Goal: Check status: Check status

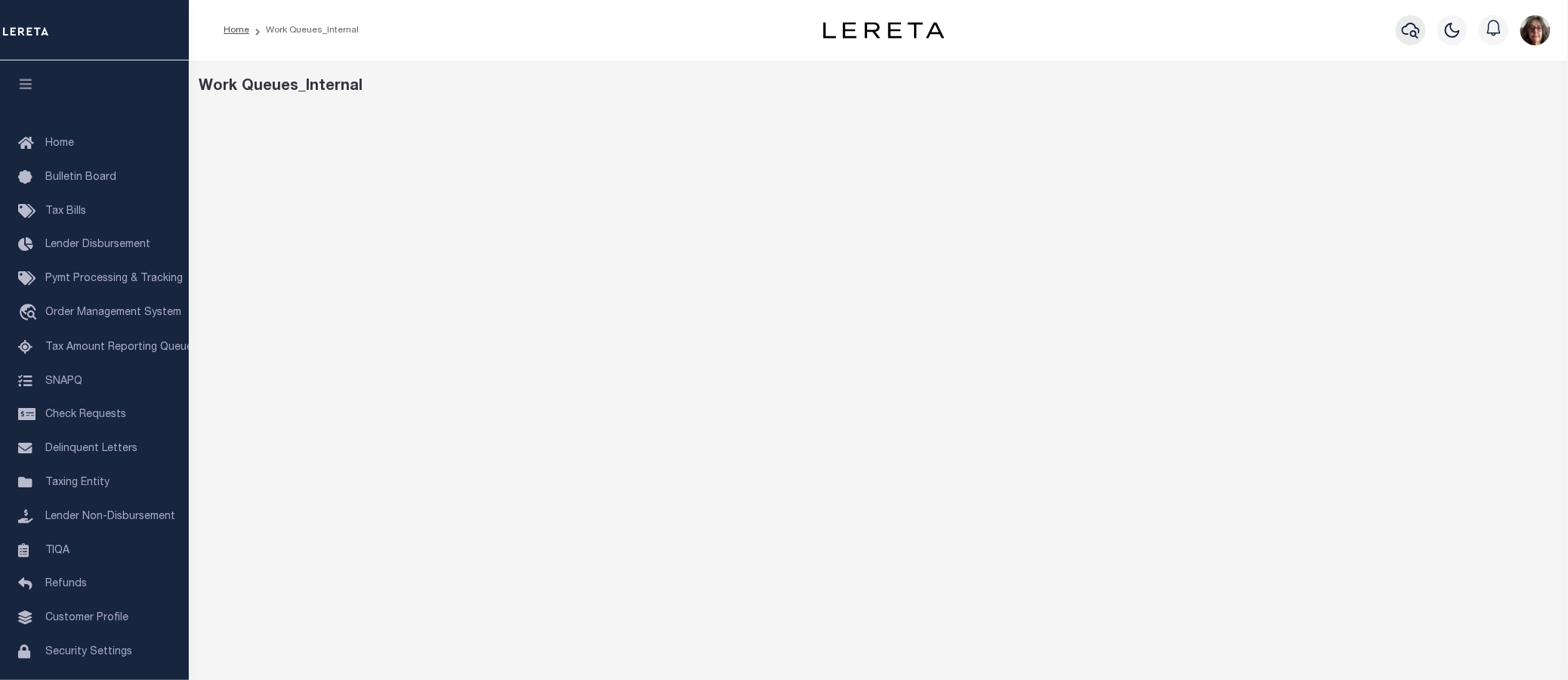
click at [1413, 33] on icon "button" at bounding box center [1412, 30] width 18 height 16
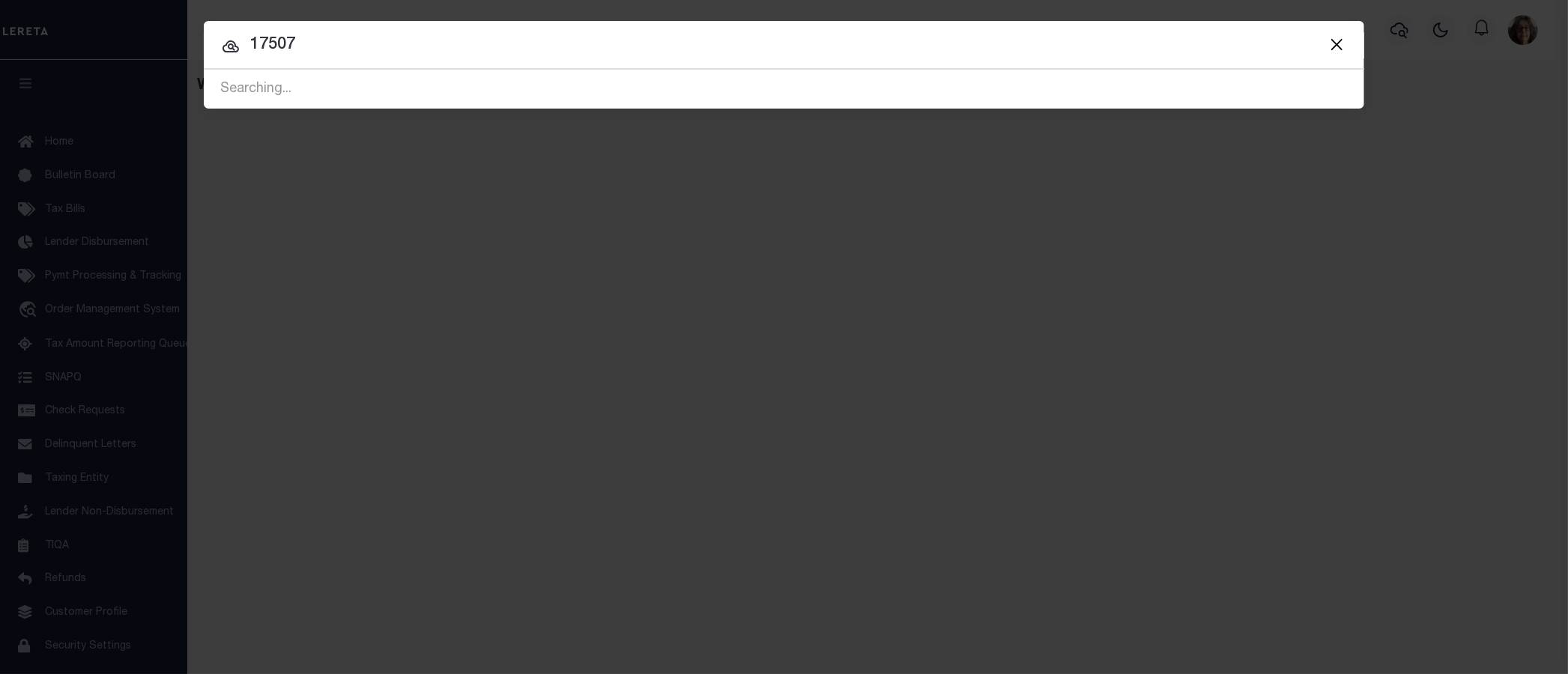
type input "17507"
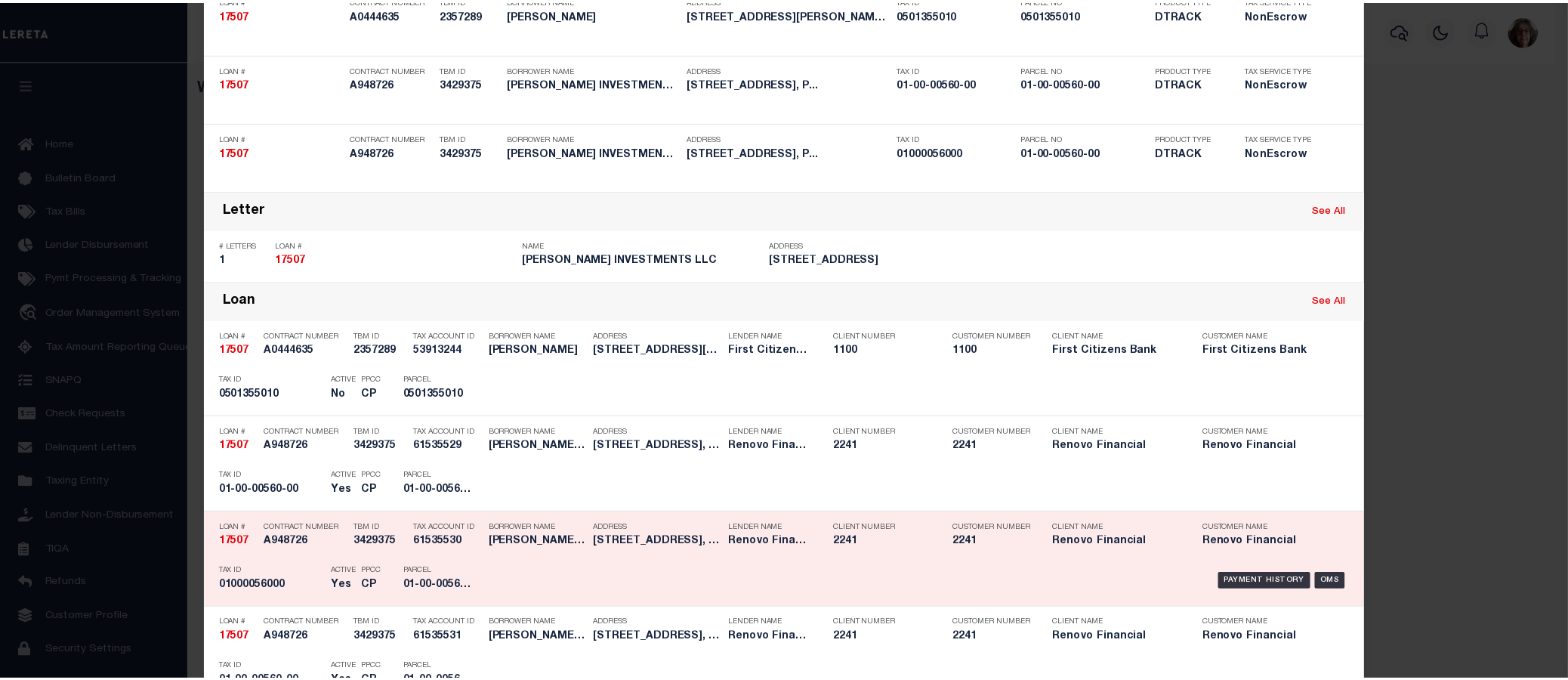
scroll to position [167, 0]
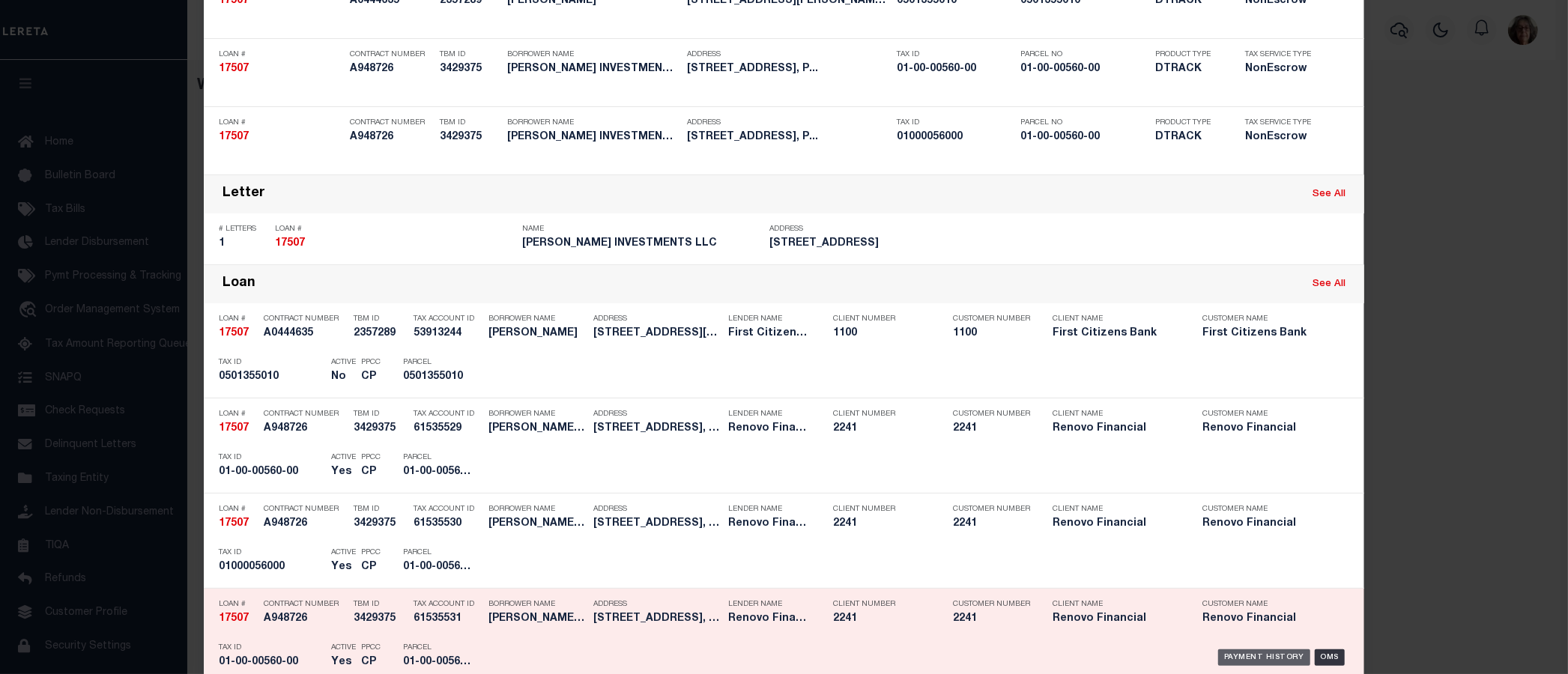
click at [1264, 656] on div "Payment History" at bounding box center [1264, 657] width 92 height 17
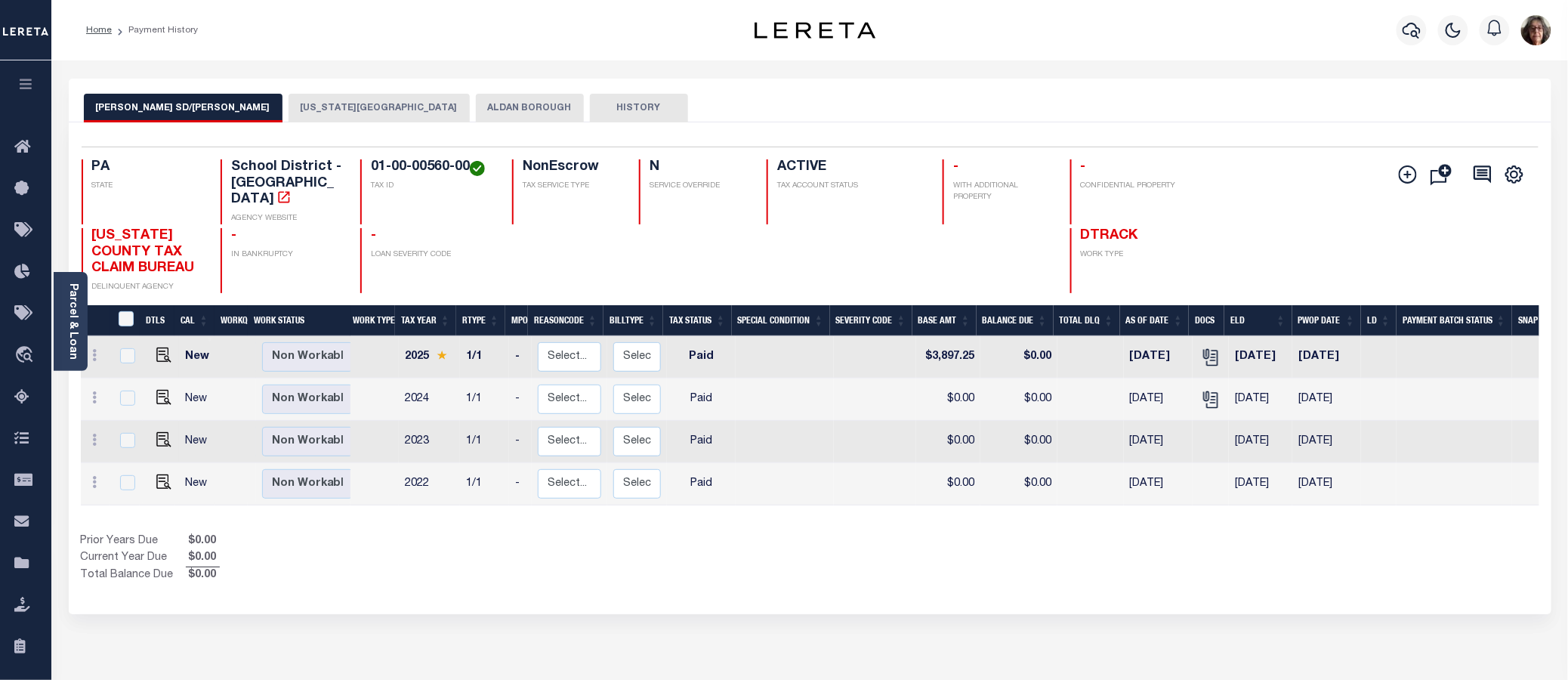
click at [476, 105] on button "ALDAN BOROUGH" at bounding box center [530, 108] width 108 height 28
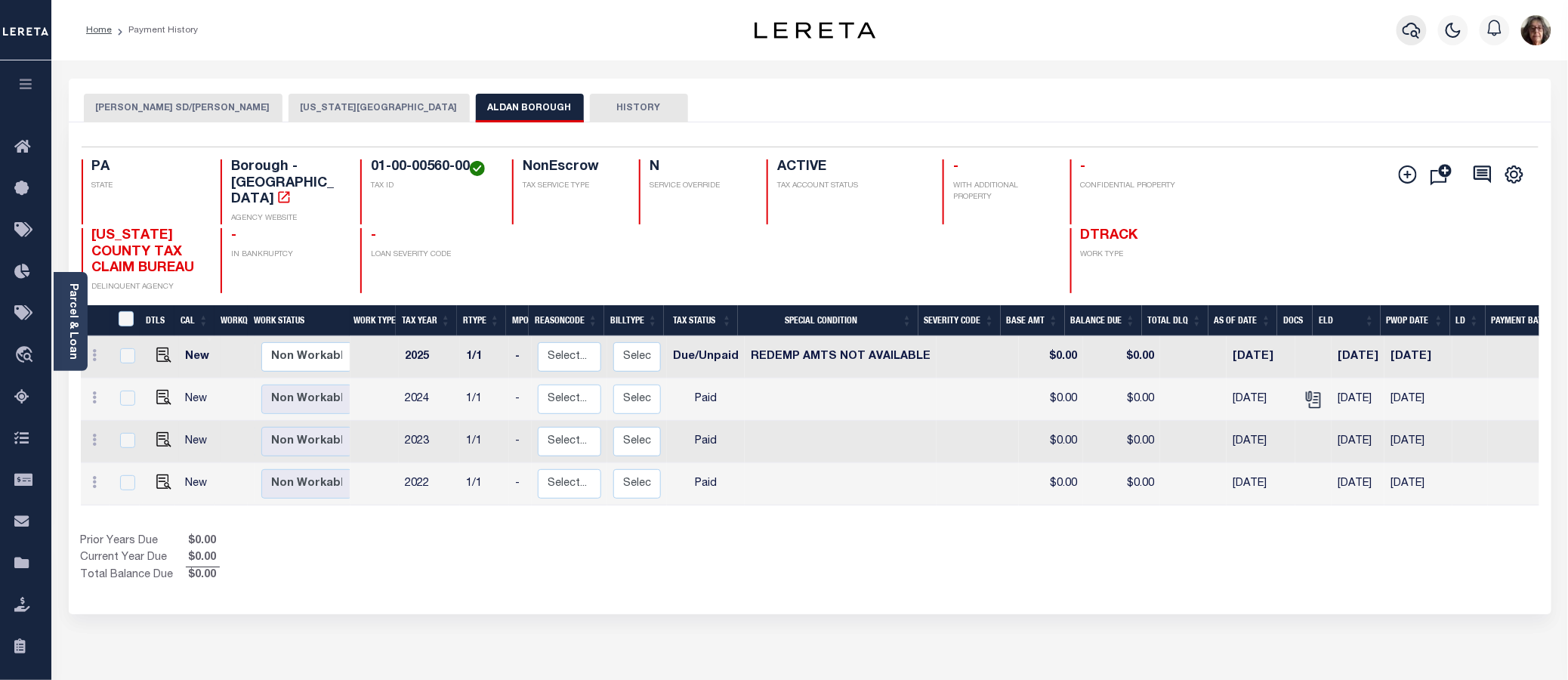
click at [1412, 33] on icon "button" at bounding box center [1412, 30] width 18 height 16
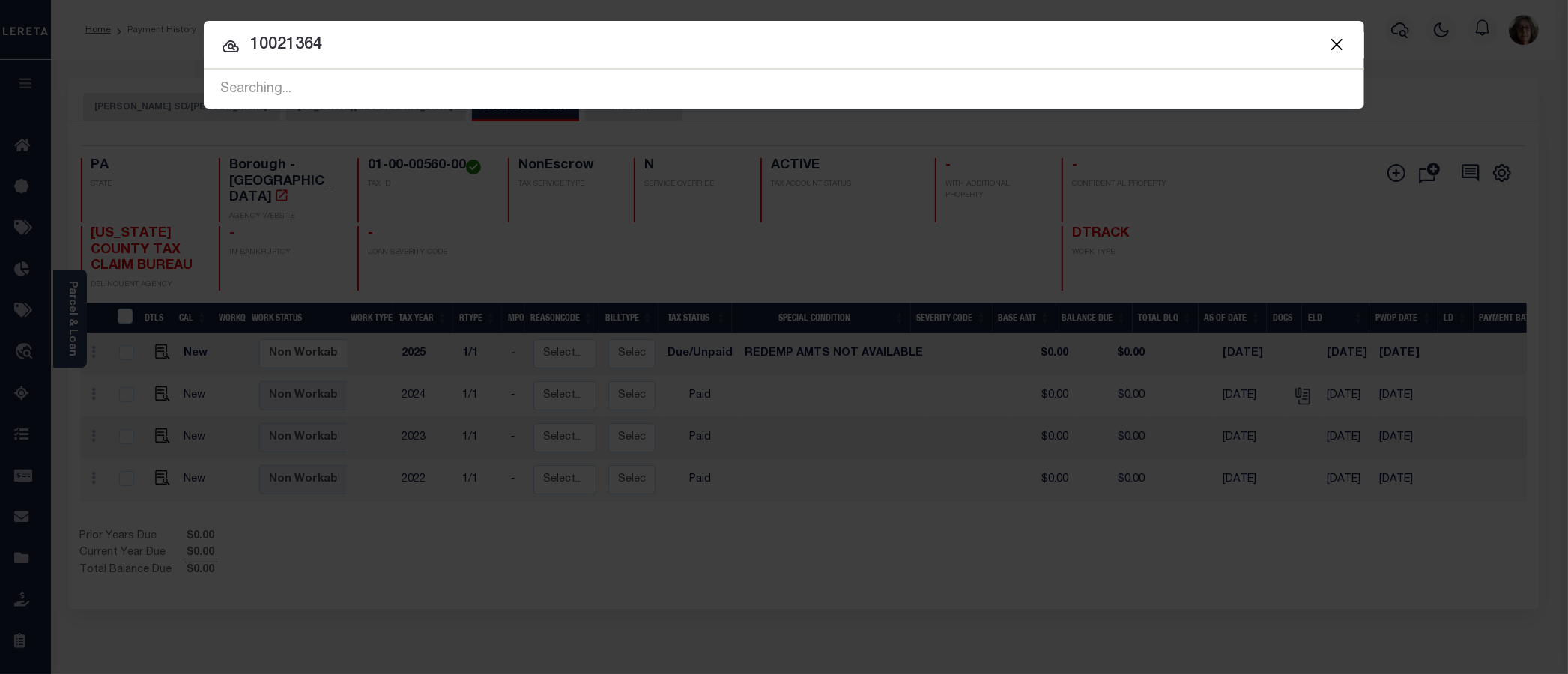
type input "10021364"
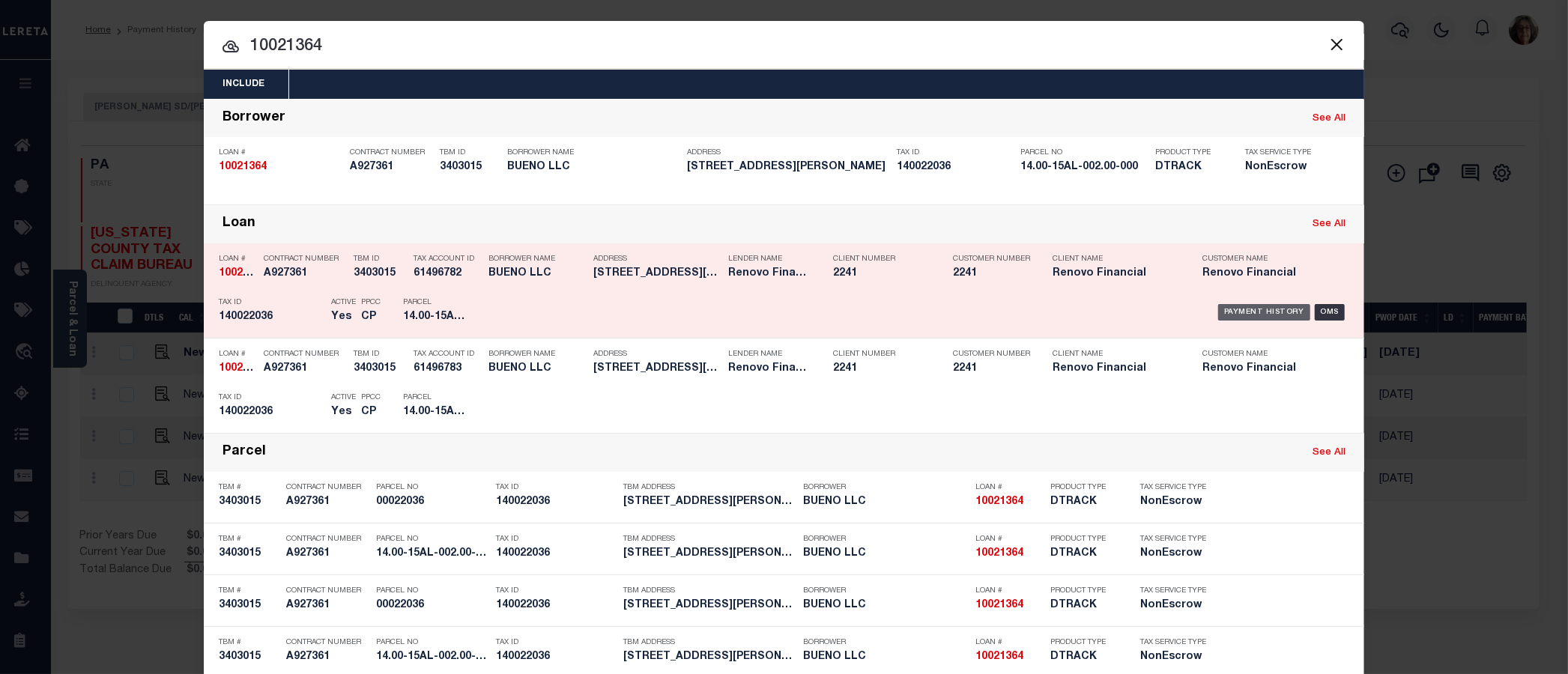
click at [1239, 308] on div "Payment History" at bounding box center [1264, 313] width 92 height 17
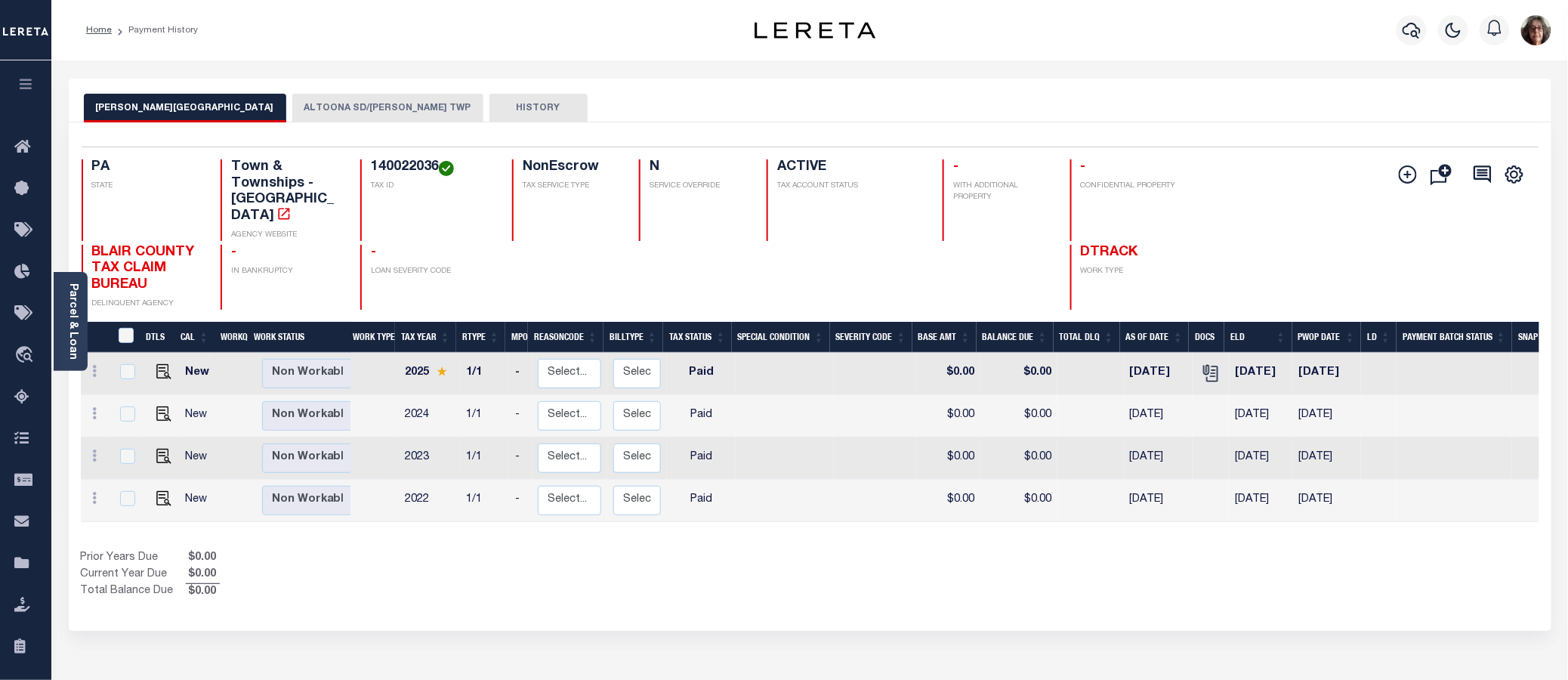
click at [292, 107] on button "ALTOONA SD/[PERSON_NAME] TWP" at bounding box center [387, 108] width 191 height 28
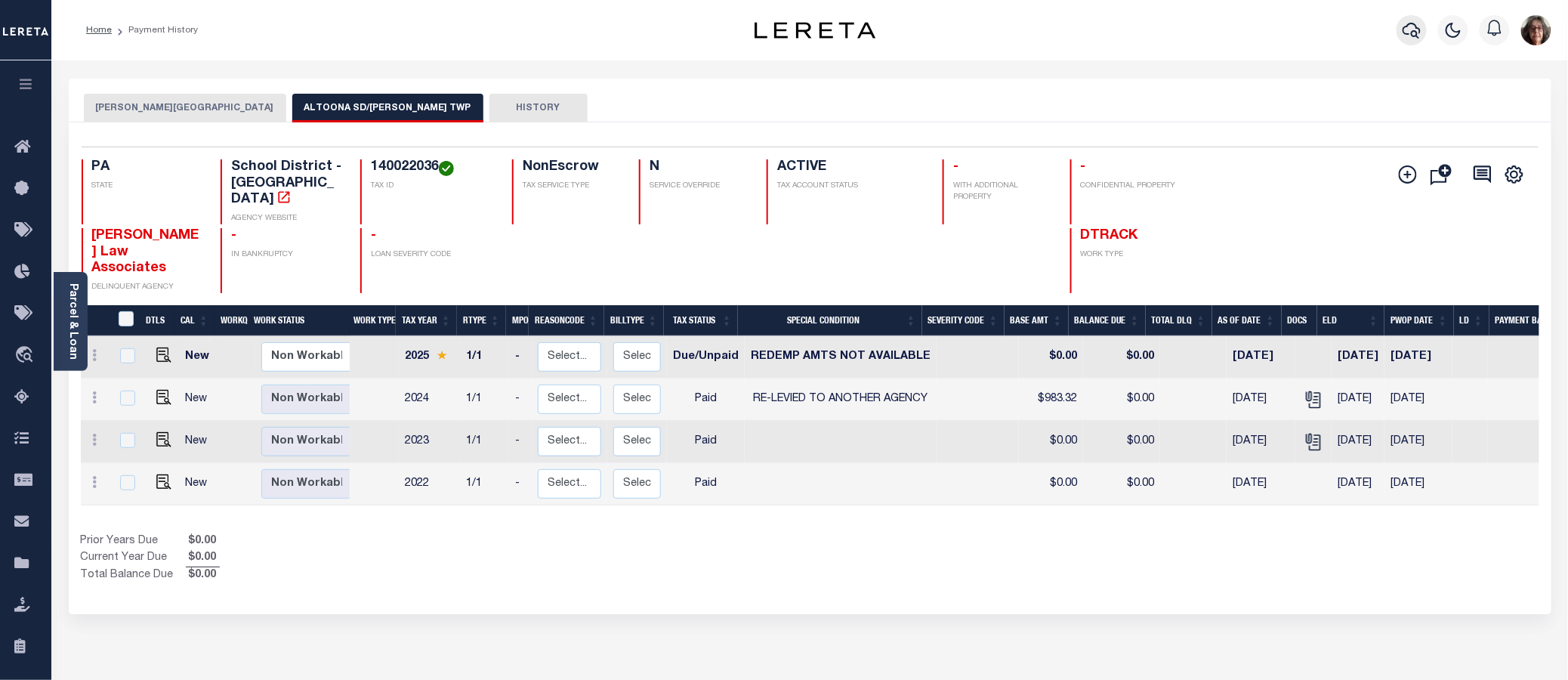
click at [1412, 33] on icon "button" at bounding box center [1412, 30] width 18 height 16
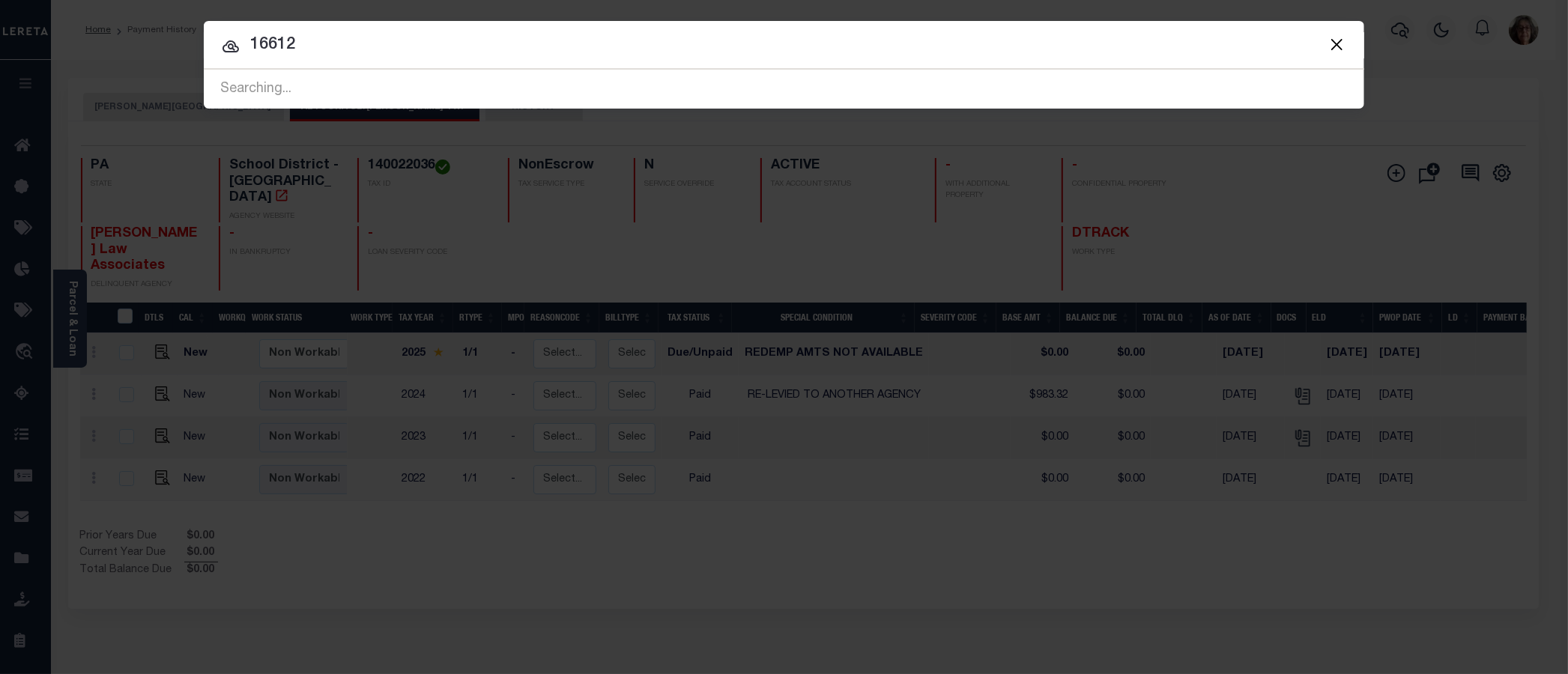
type input "16612"
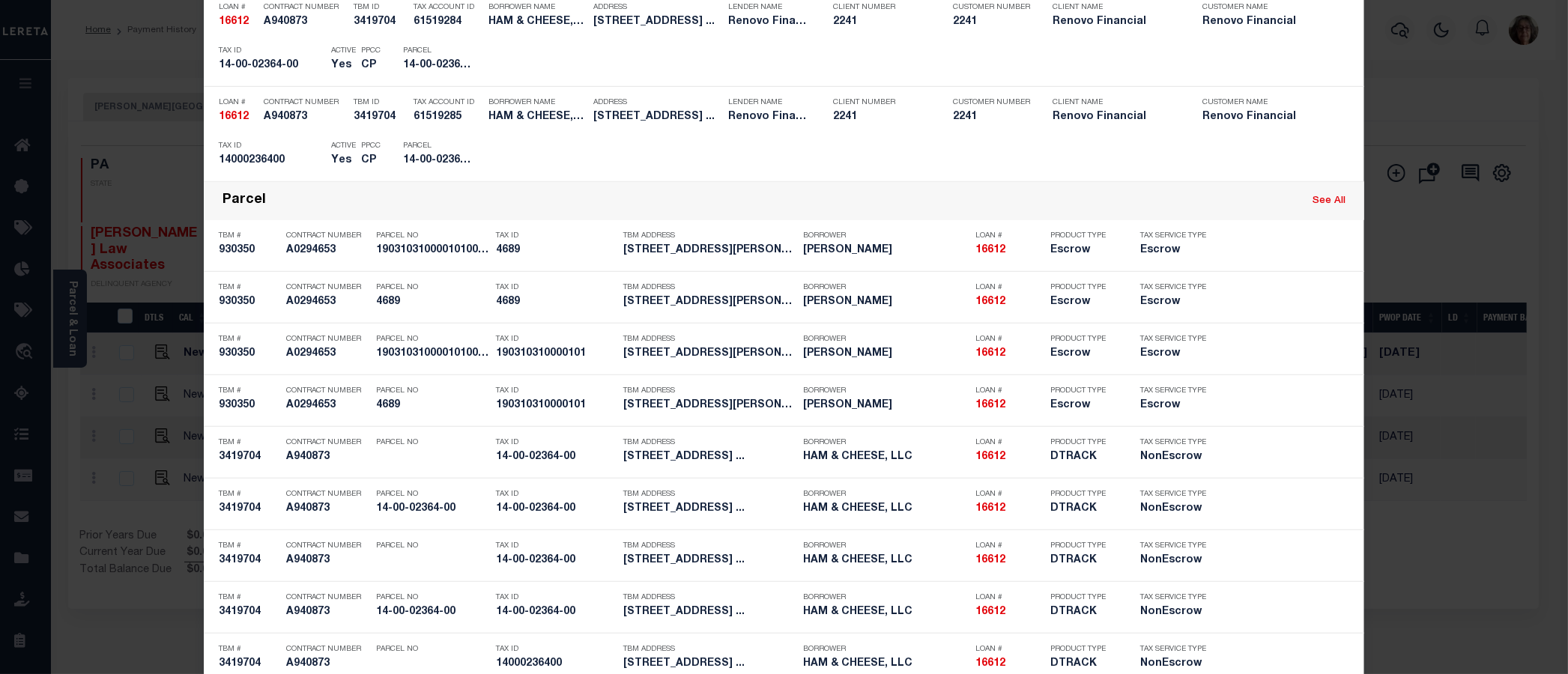
scroll to position [832, 0]
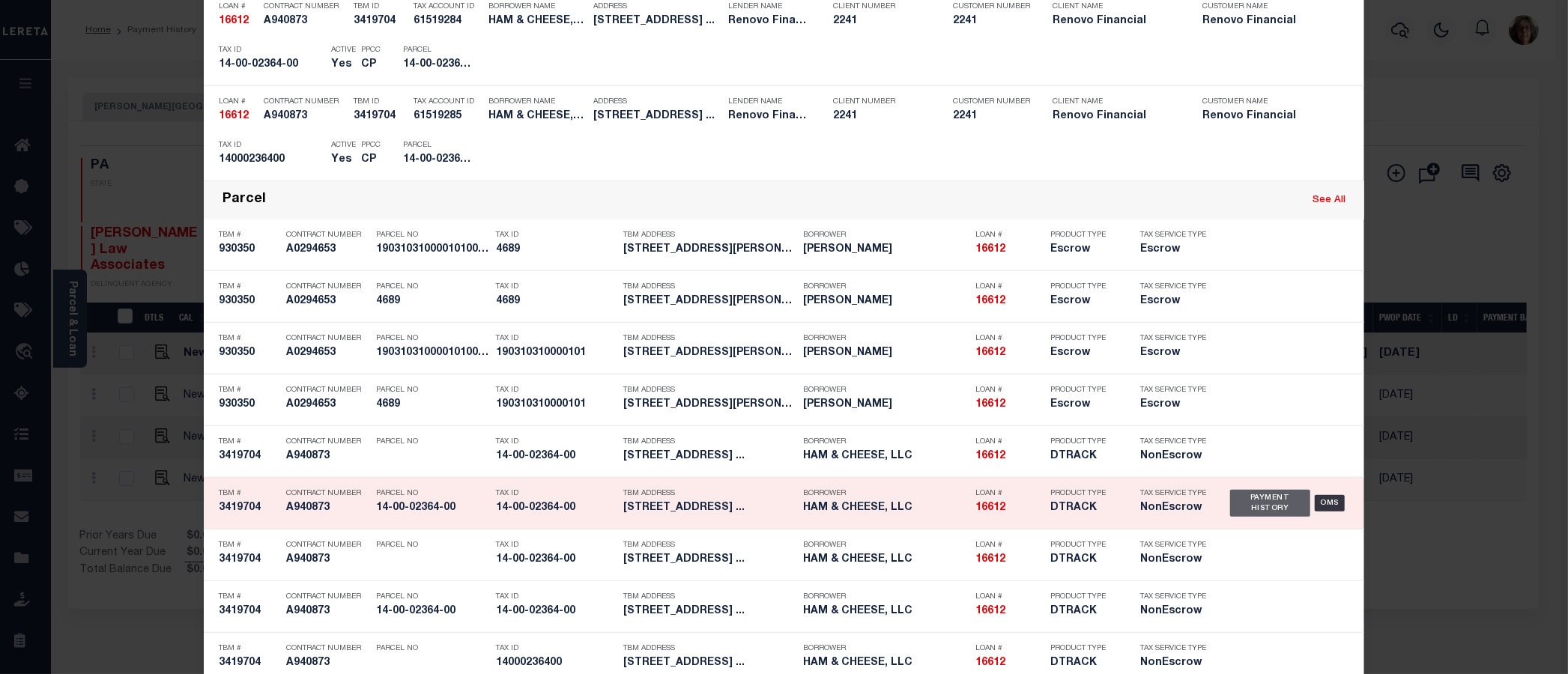
click at [1253, 503] on div "Payment History" at bounding box center [1270, 503] width 80 height 27
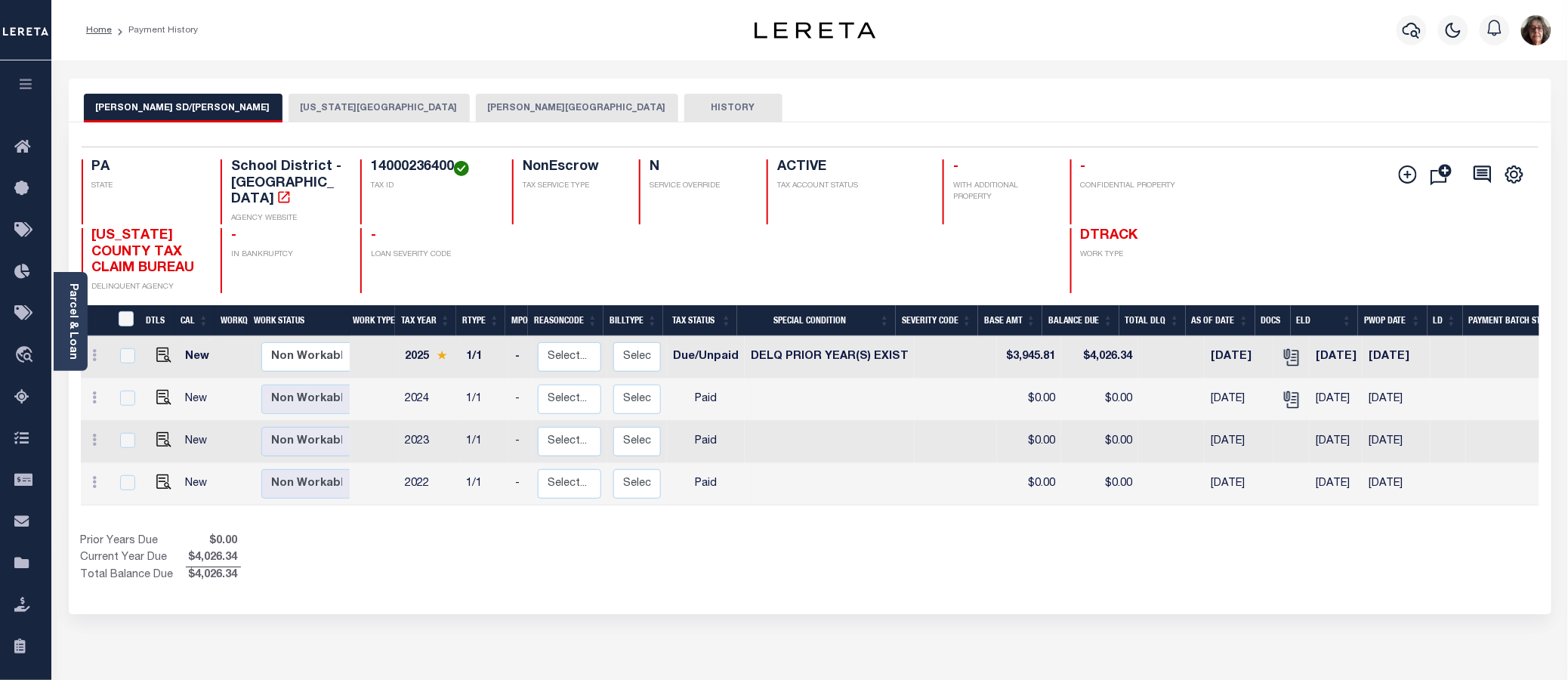
click at [476, 107] on button "DARBY BOROUGH" at bounding box center [577, 108] width 202 height 28
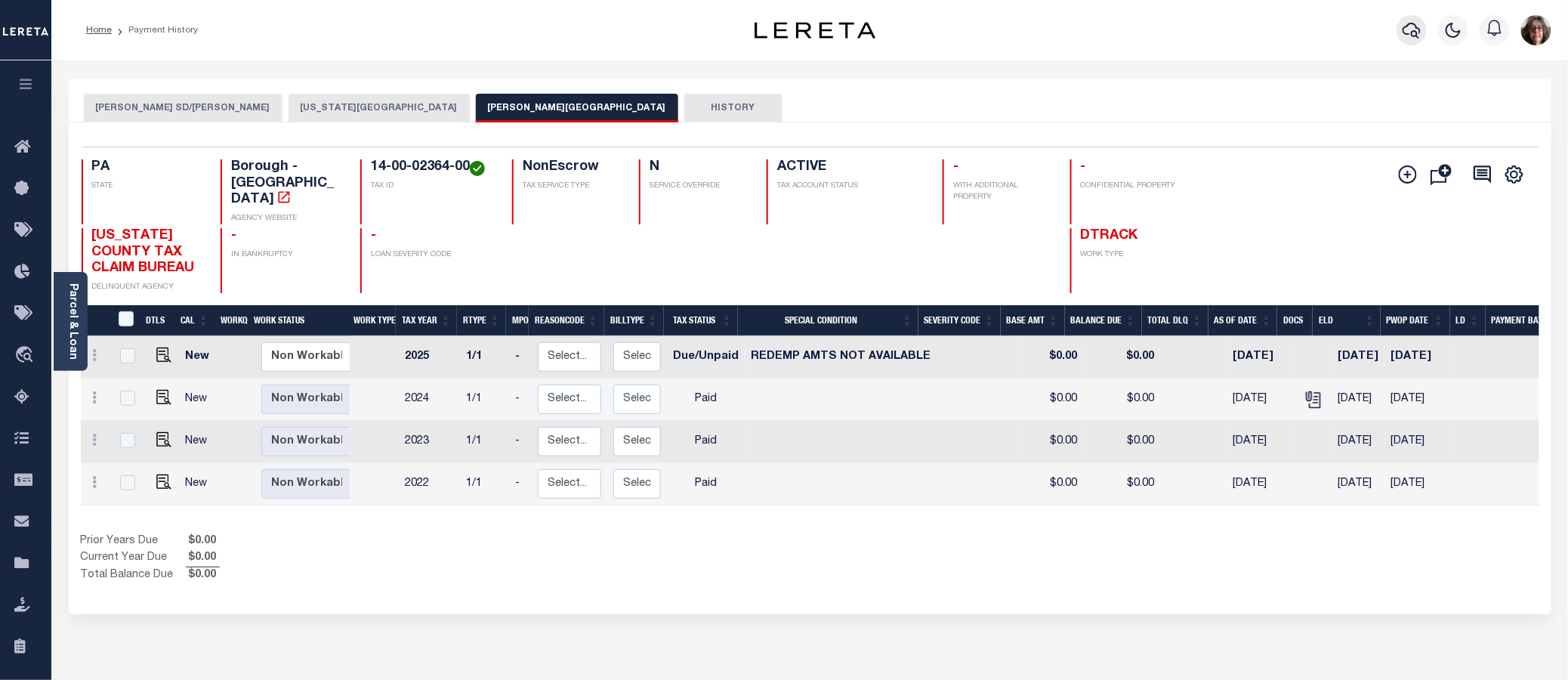
click at [1411, 33] on icon "button" at bounding box center [1412, 30] width 18 height 18
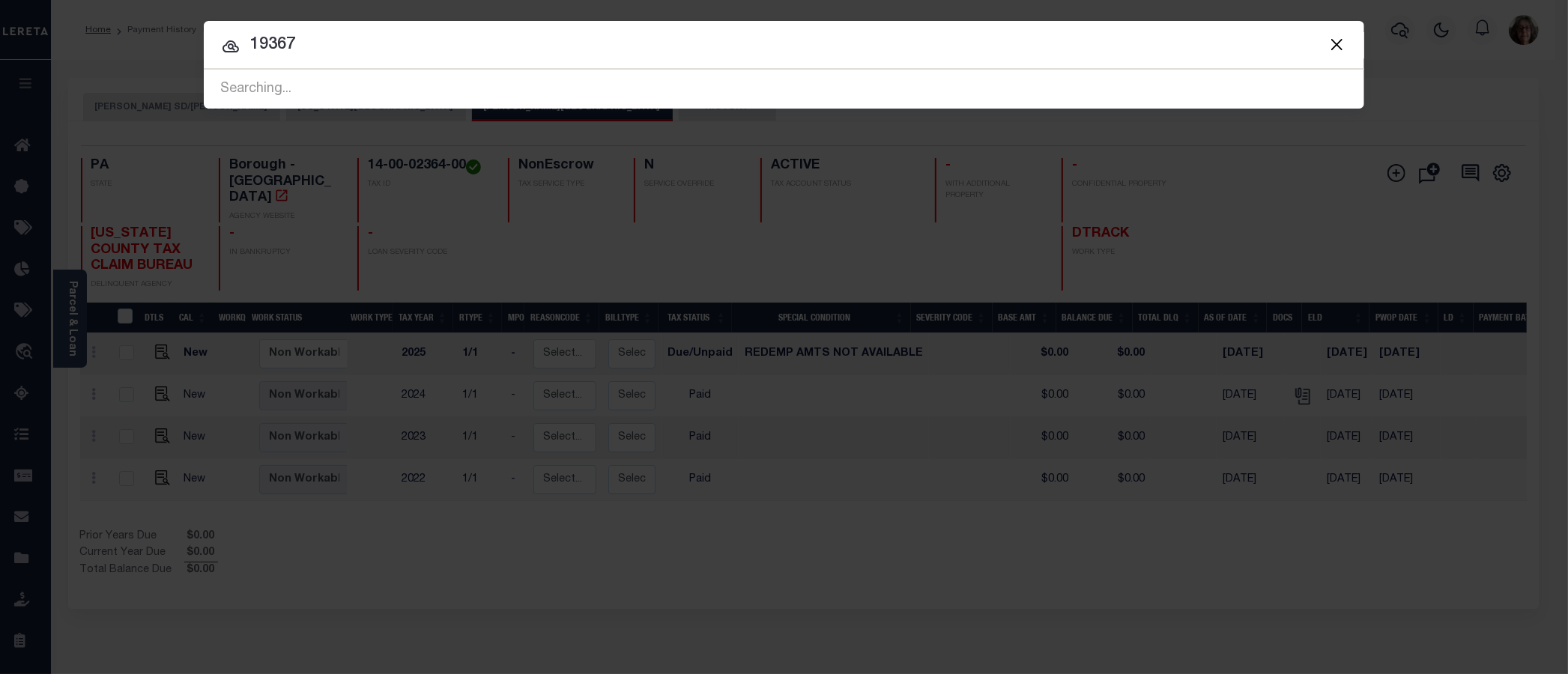
type input "19367"
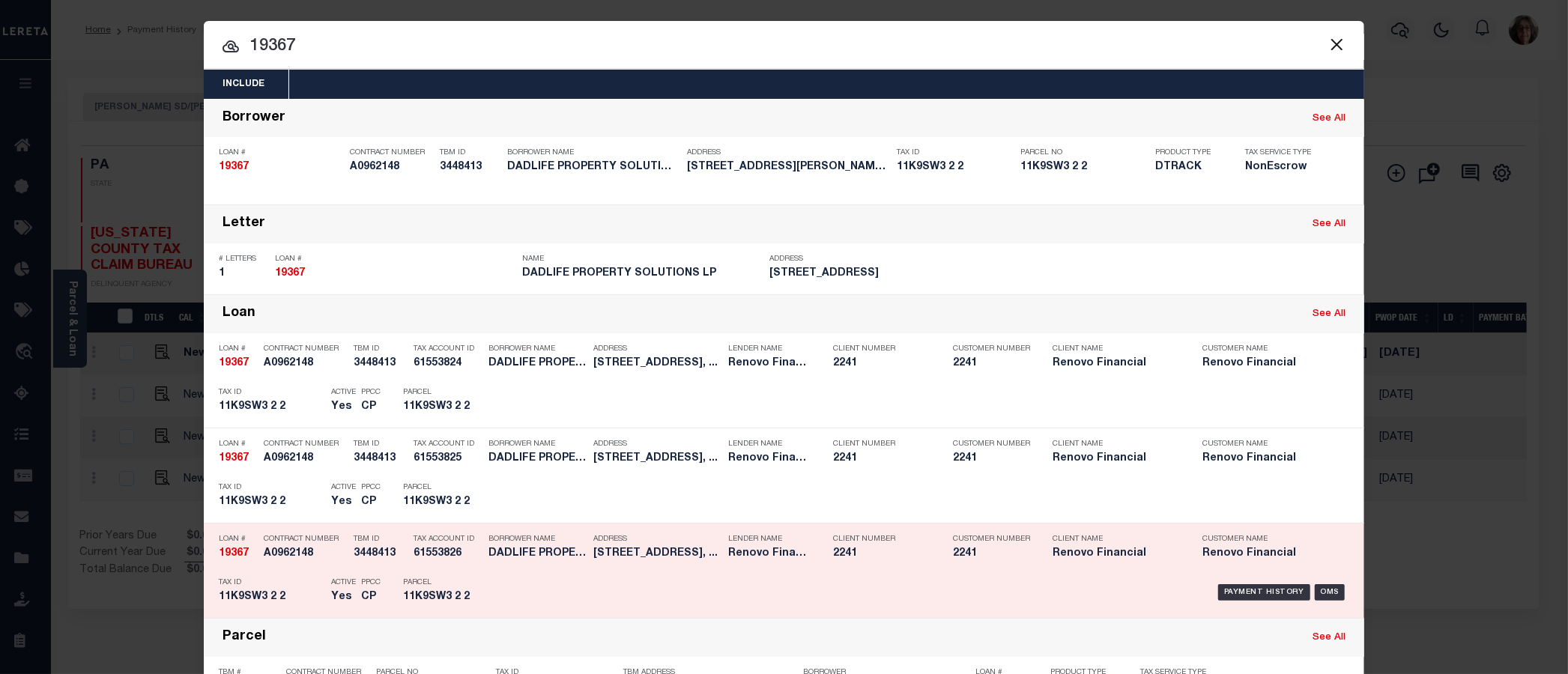
click at [1237, 592] on div "Payment History" at bounding box center [1264, 592] width 92 height 17
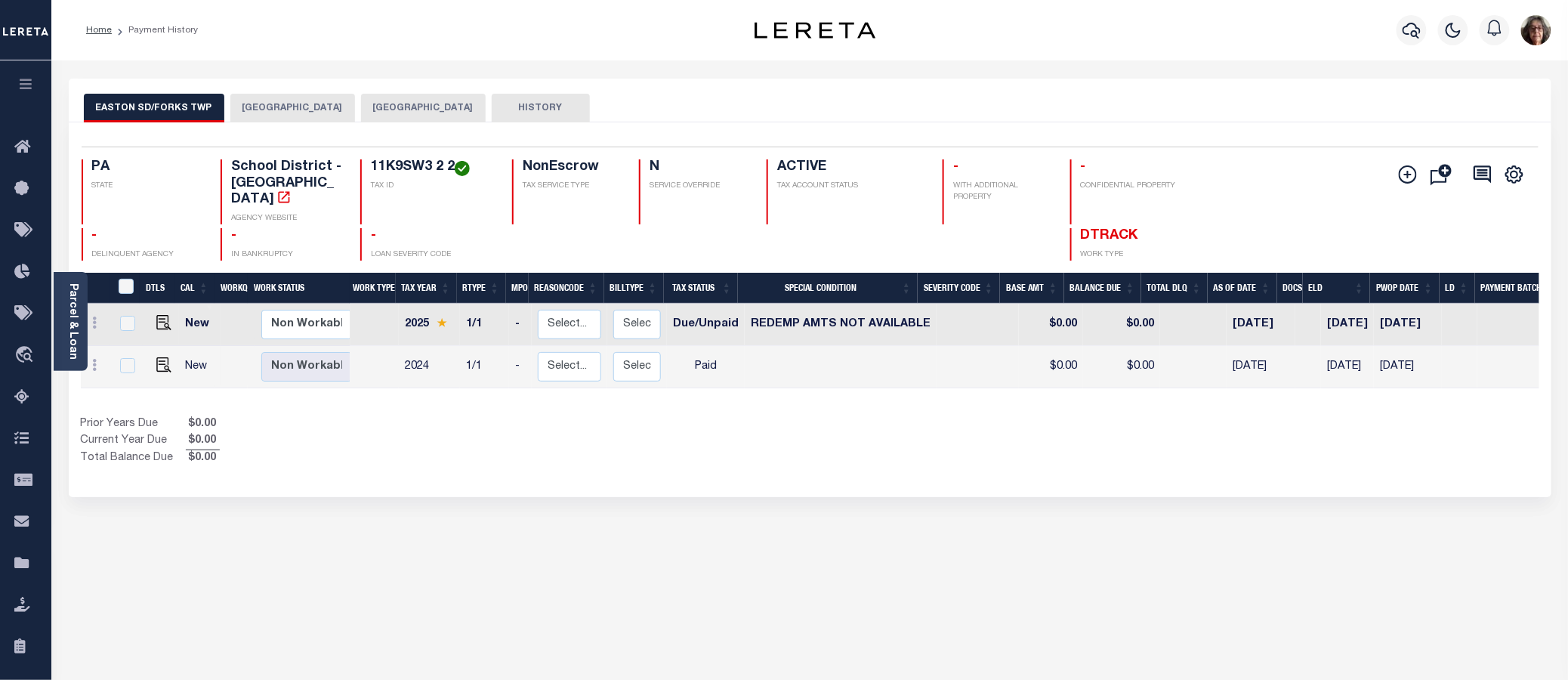
click at [589, 45] on div "Home Payment History" at bounding box center [382, 30] width 618 height 32
click at [259, 106] on button "[GEOGRAPHIC_DATA]" at bounding box center [292, 108] width 125 height 28
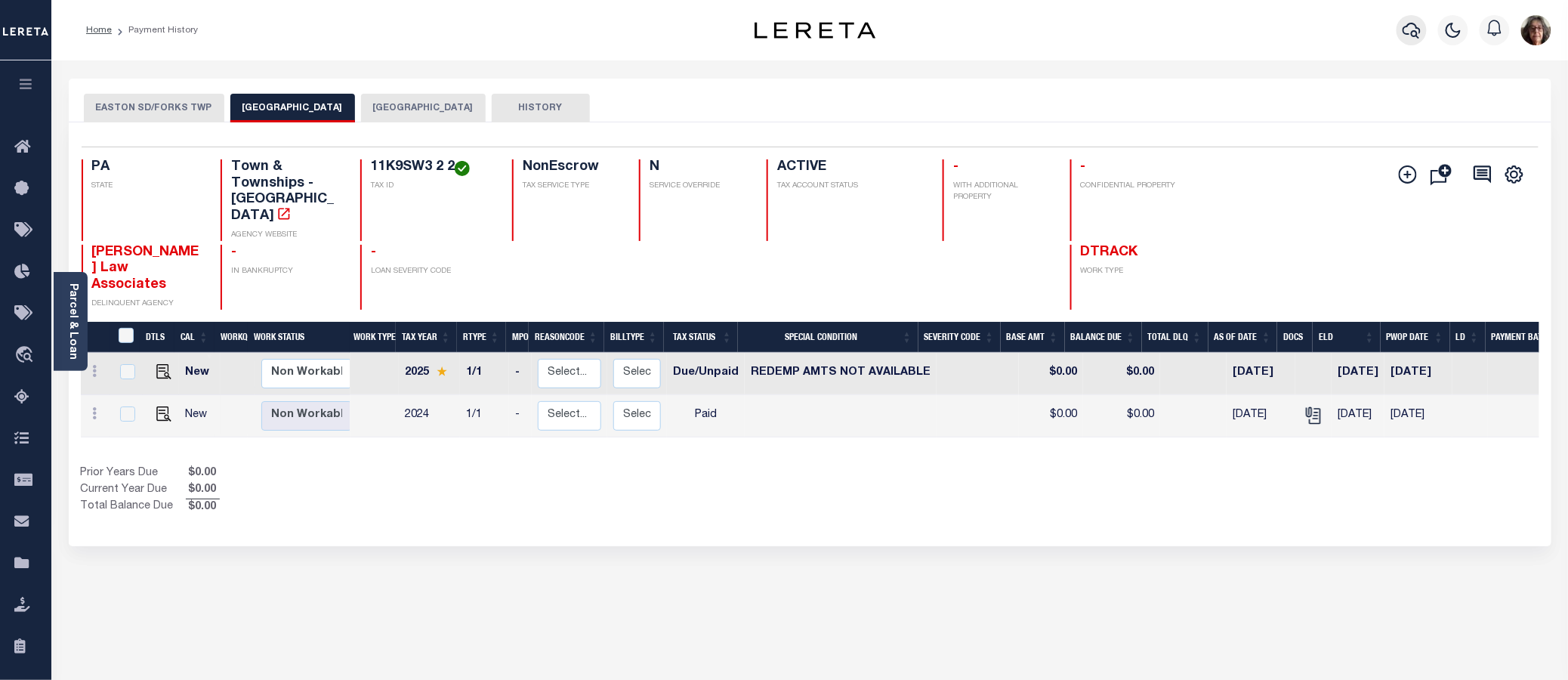
click at [1413, 31] on icon "button" at bounding box center [1412, 30] width 18 height 18
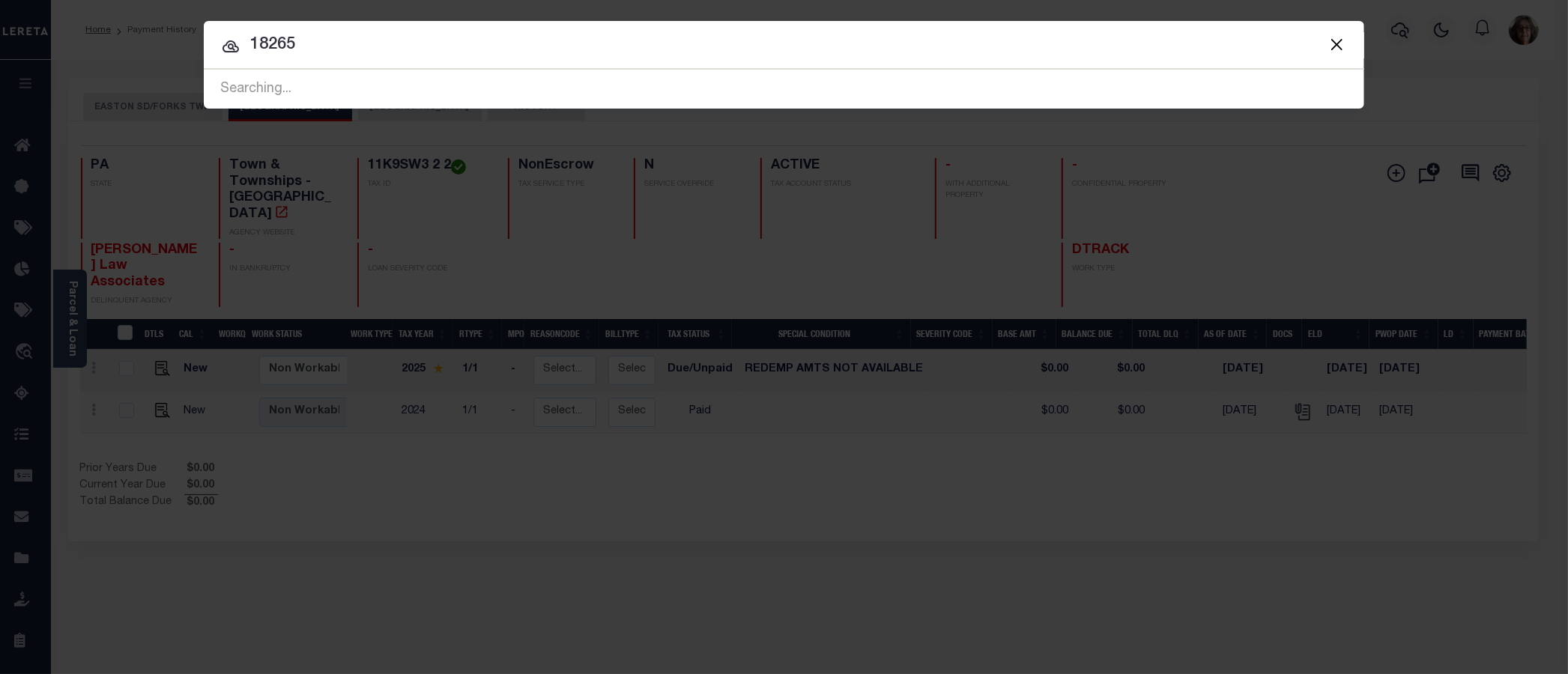
type input "18265"
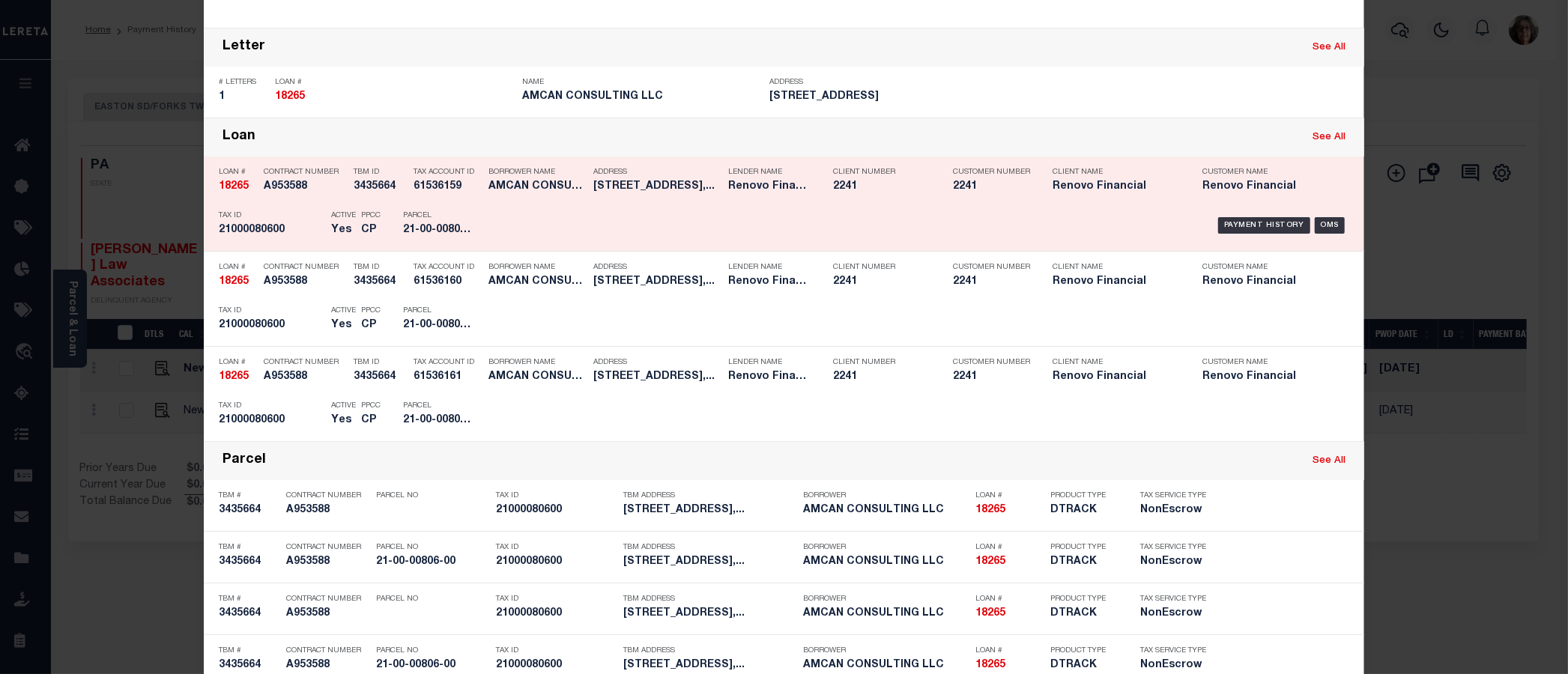
scroll to position [148, 0]
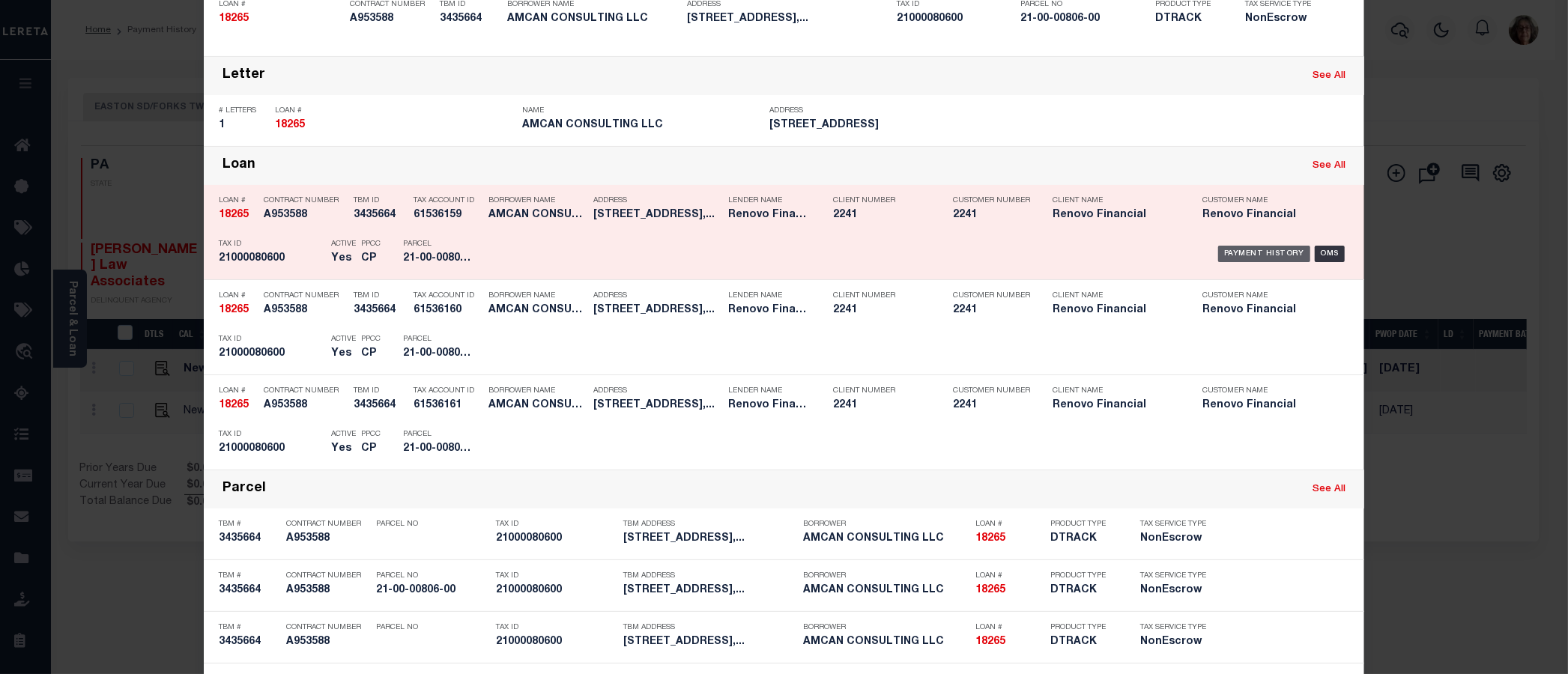
click at [1242, 250] on div "Payment History" at bounding box center [1264, 254] width 92 height 17
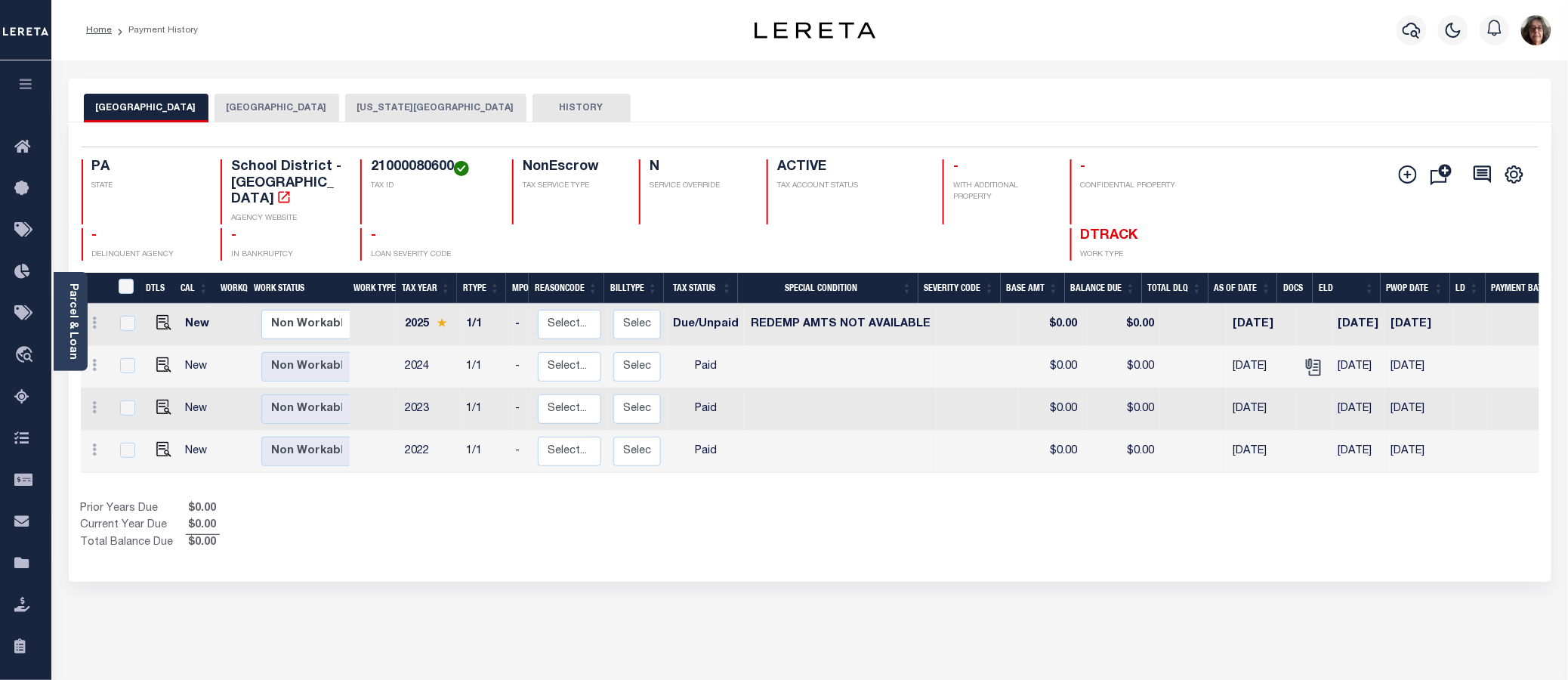
click at [323, 107] on button "GLENOLDEN BOROUGH" at bounding box center [276, 108] width 125 height 28
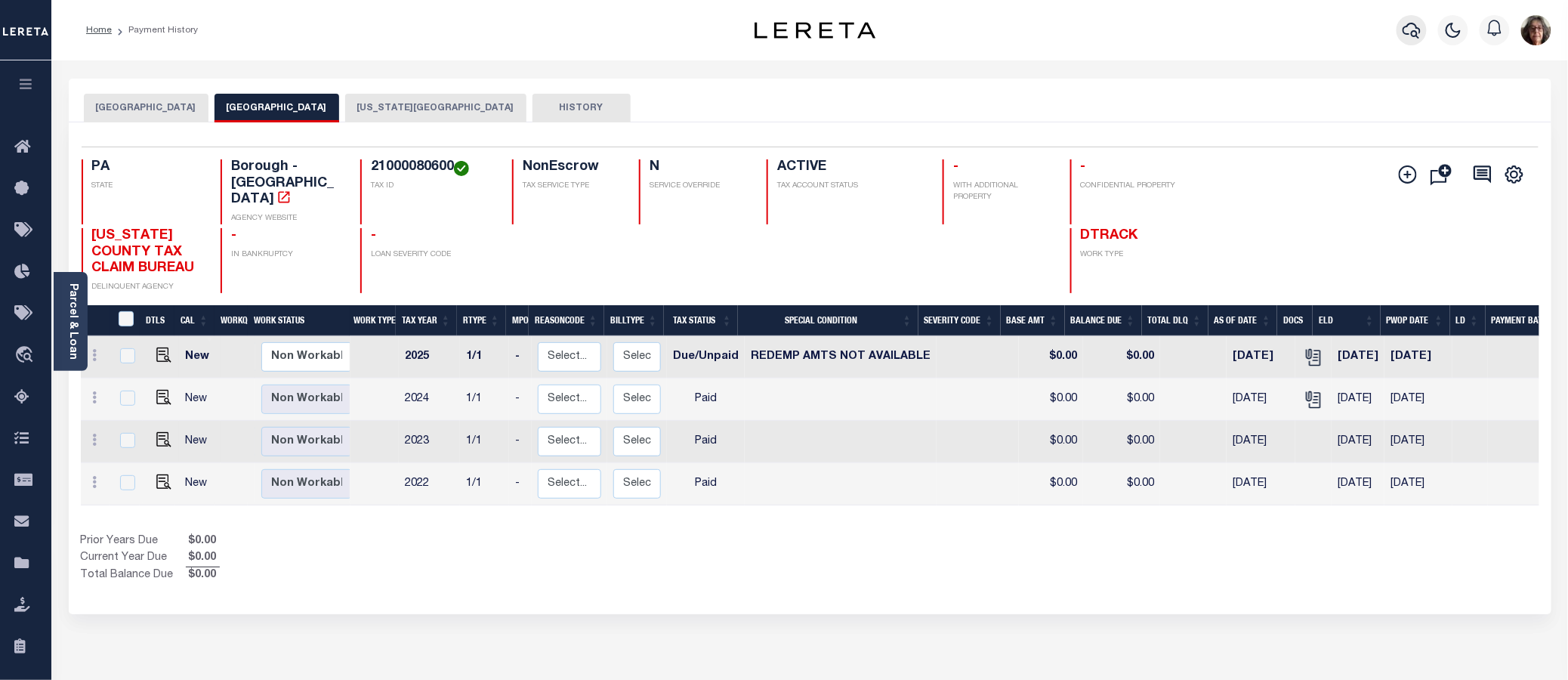
click at [1414, 33] on icon "button" at bounding box center [1412, 30] width 18 height 18
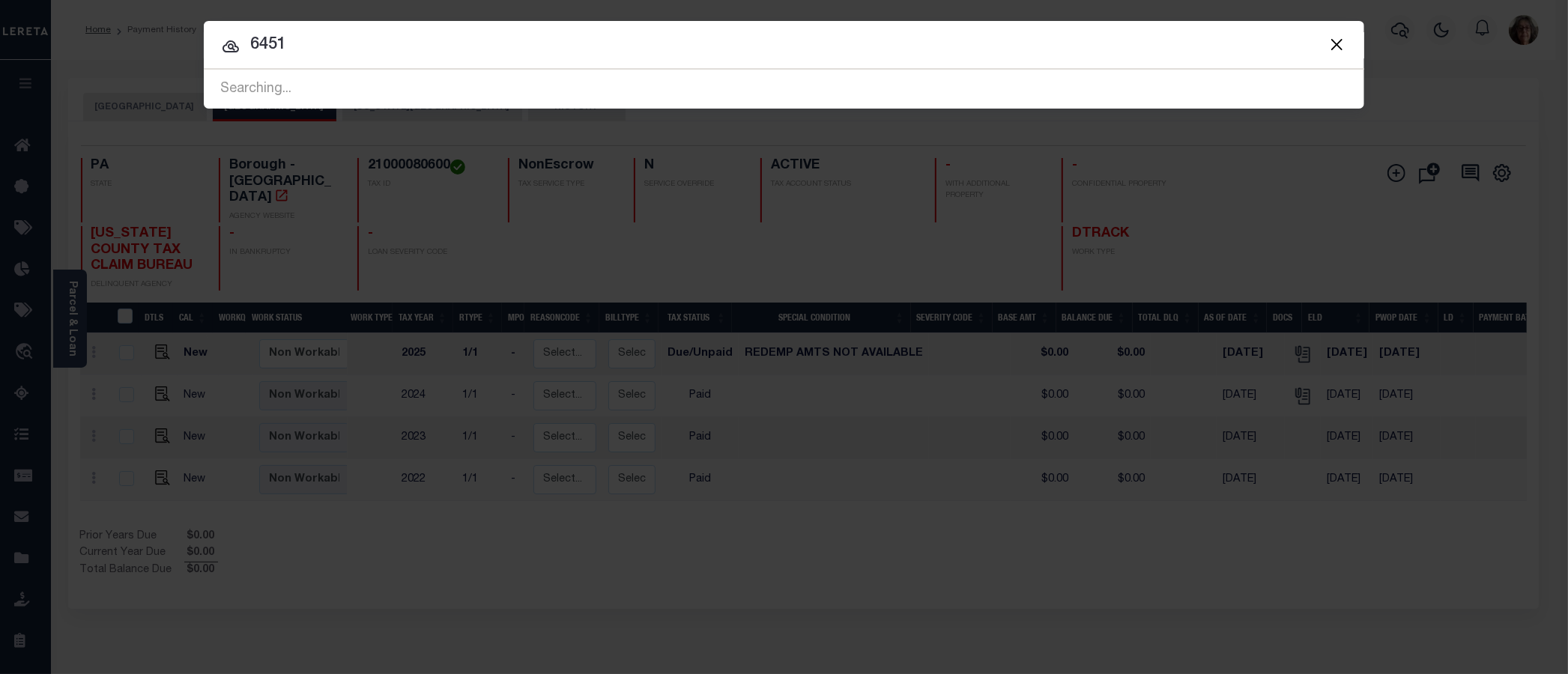
type input "6451"
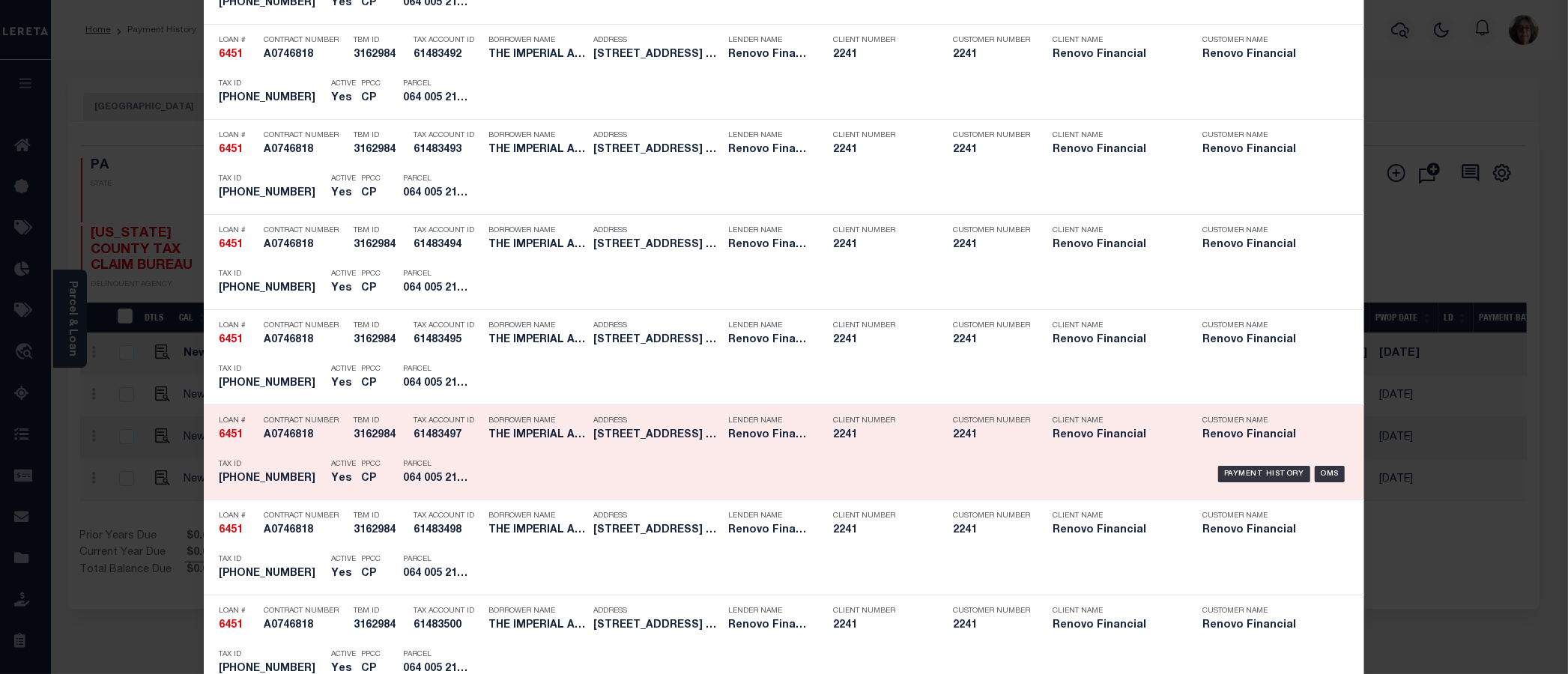
scroll to position [4324, 0]
click at [1239, 480] on div "Payment History" at bounding box center [1264, 473] width 92 height 17
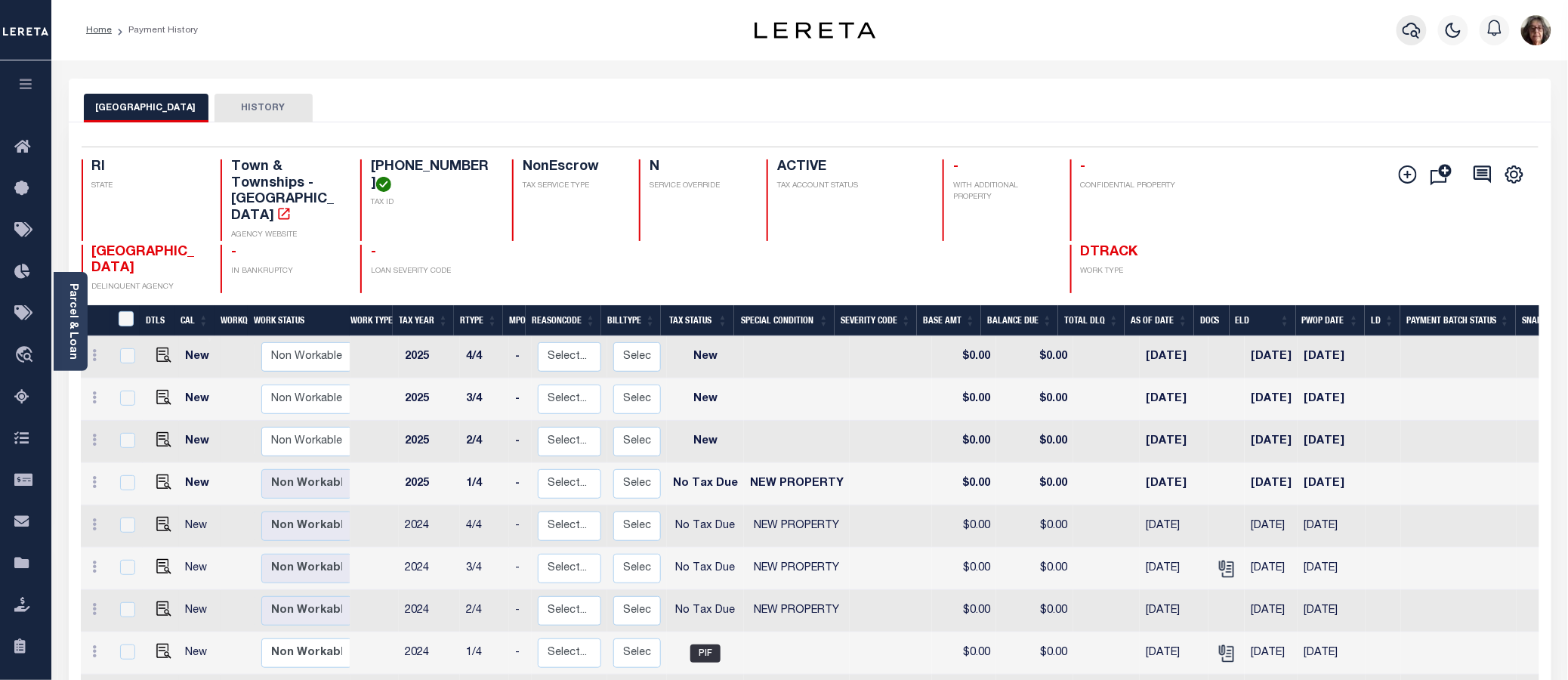
click at [1415, 30] on icon "button" at bounding box center [1412, 30] width 18 height 18
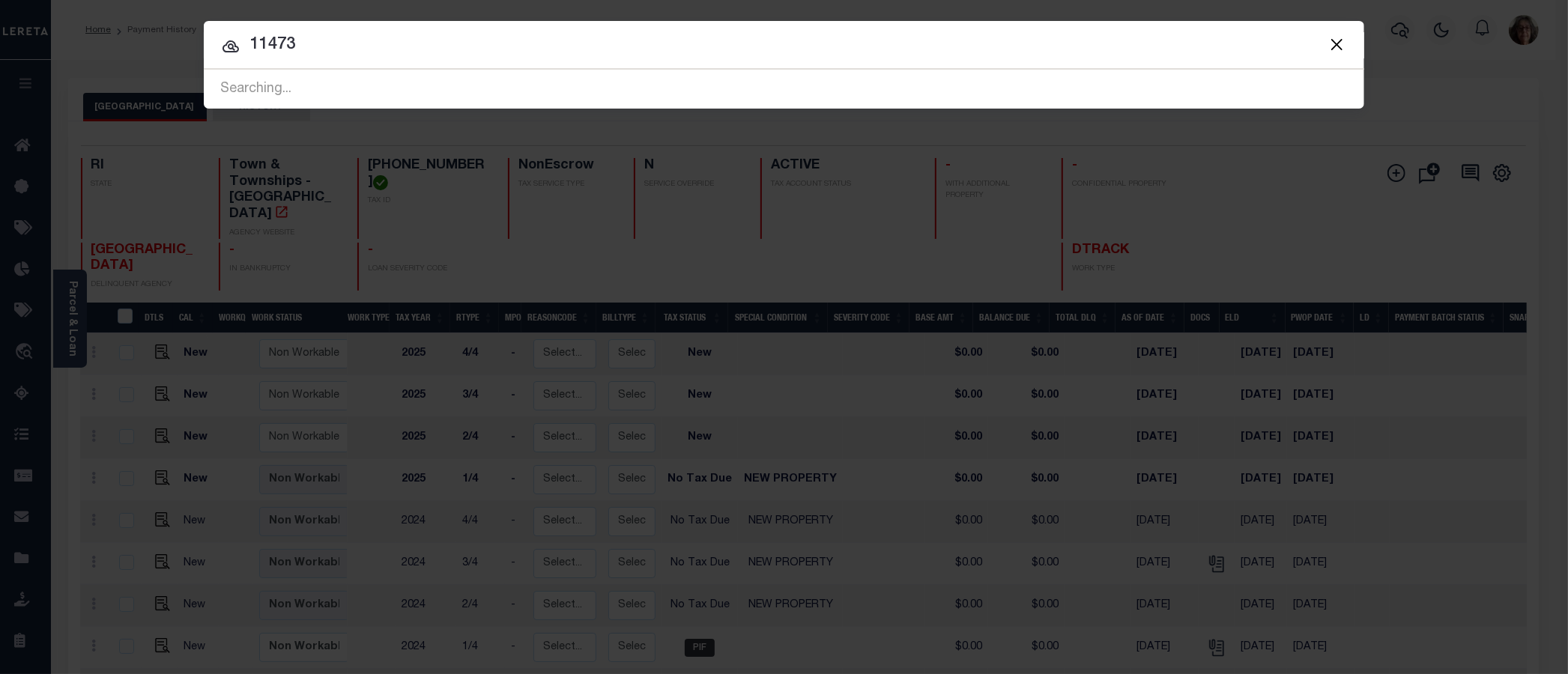
type input "11473"
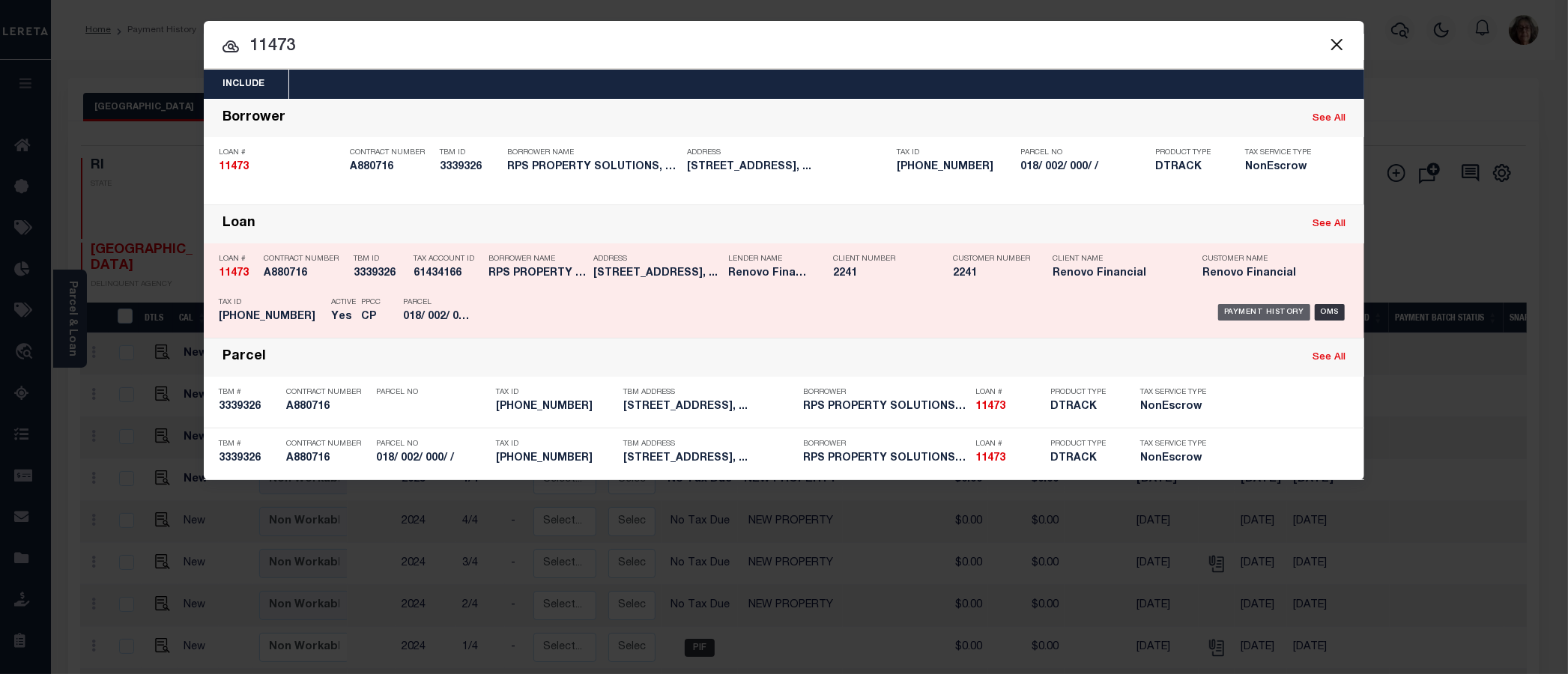
click at [1254, 311] on div "Payment History" at bounding box center [1264, 313] width 92 height 17
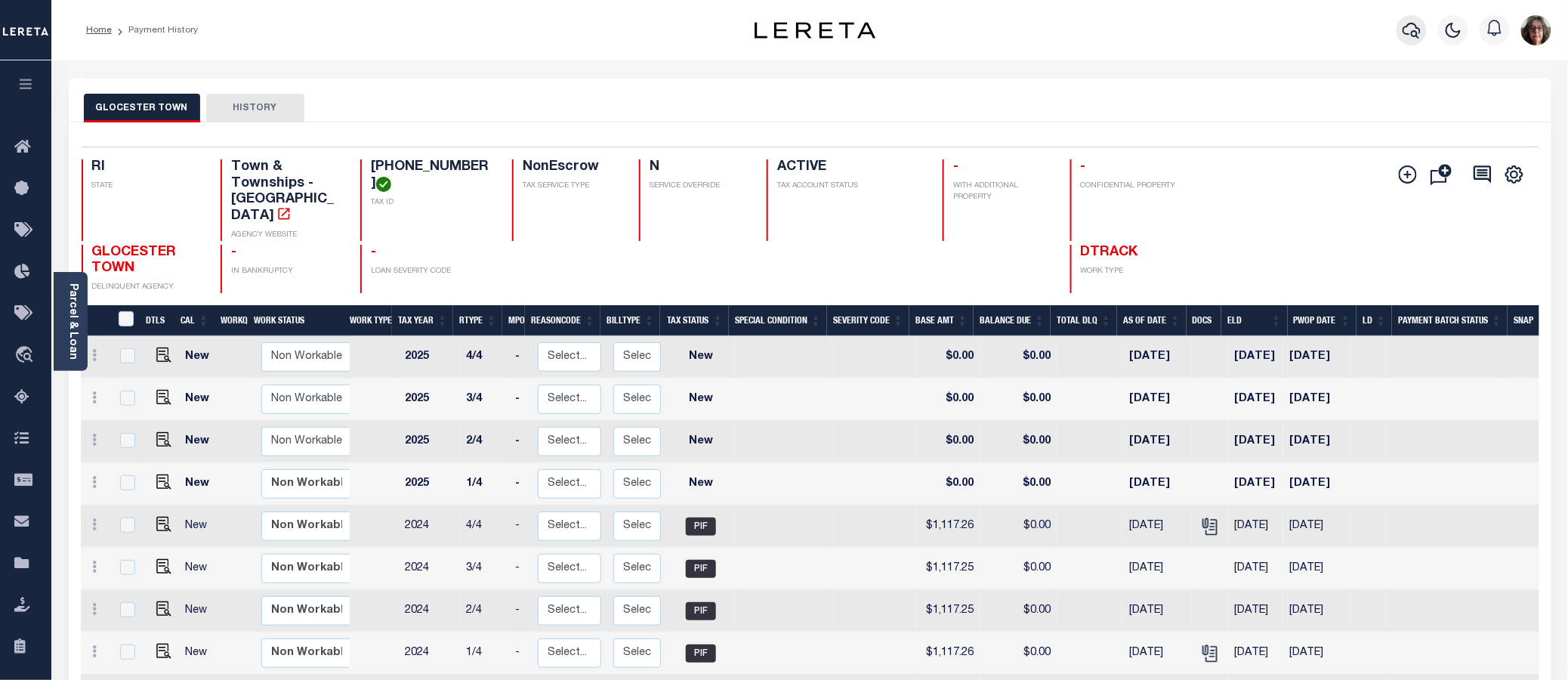
click at [1412, 28] on icon "button" at bounding box center [1412, 30] width 18 height 18
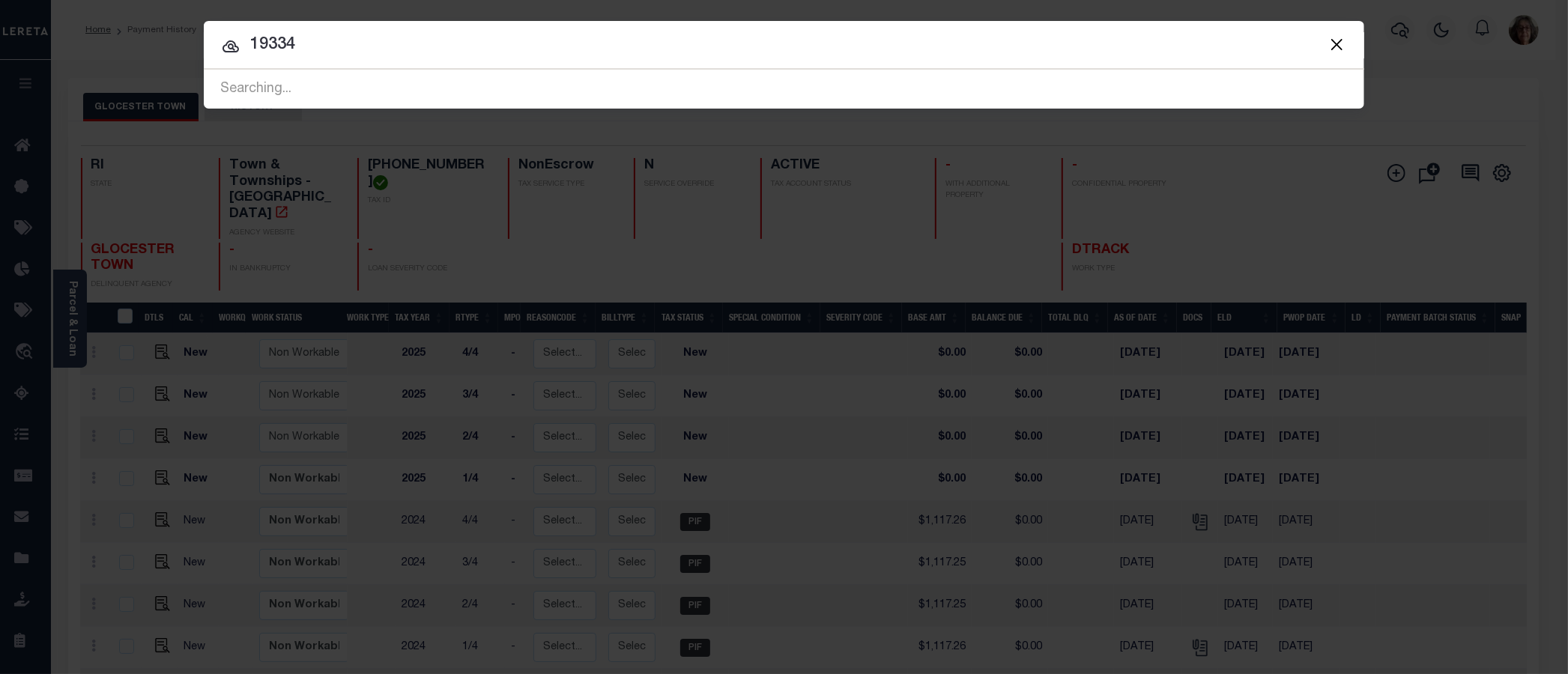
type input "19334"
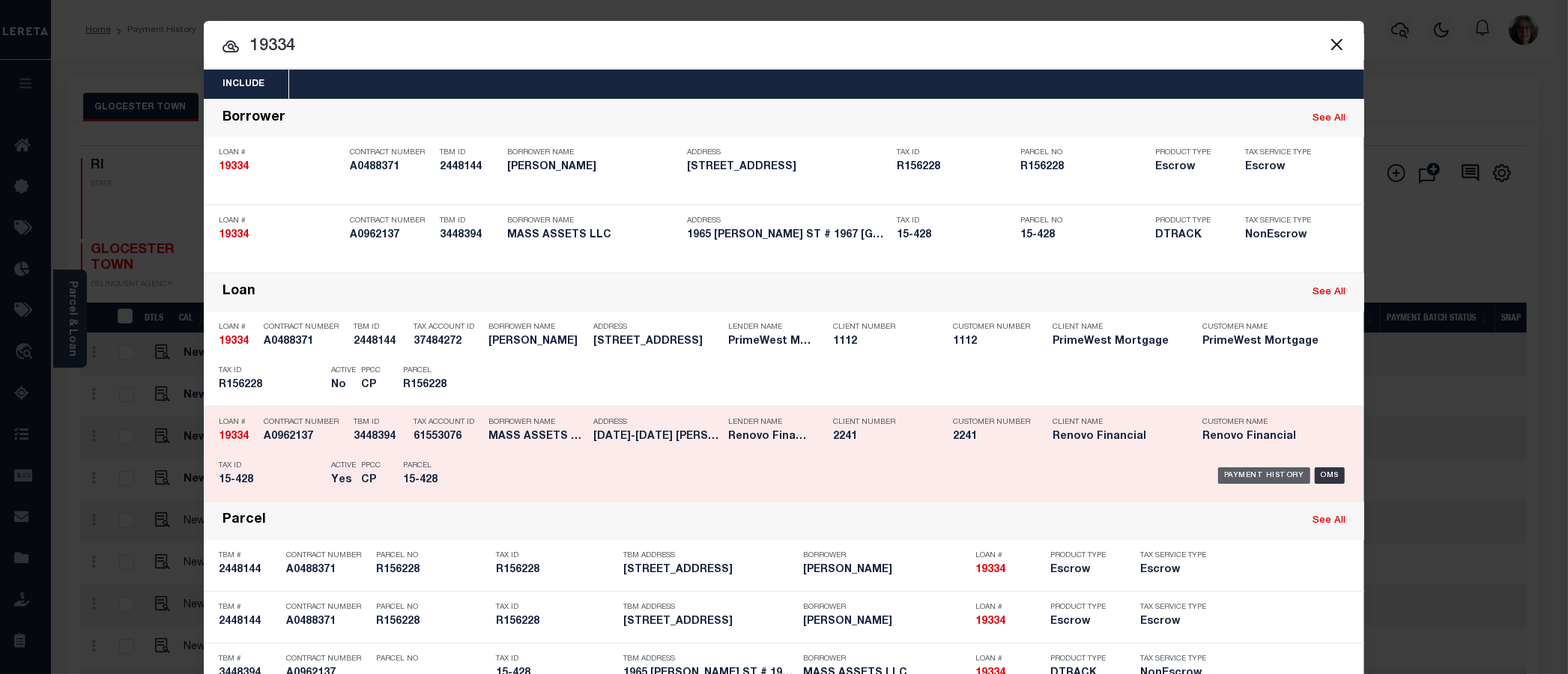
click at [1253, 474] on div "Payment History" at bounding box center [1264, 475] width 92 height 17
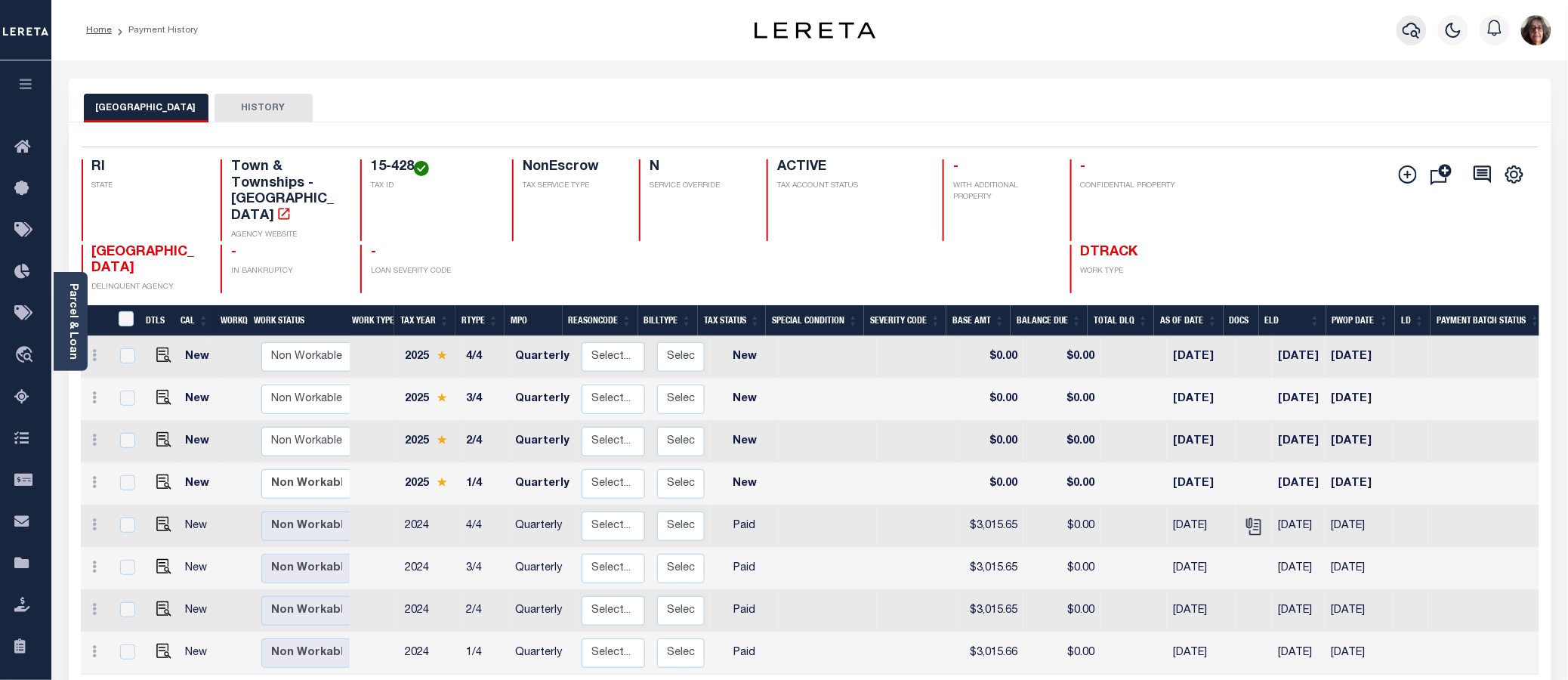
click at [1411, 28] on icon "button" at bounding box center [1412, 30] width 18 height 18
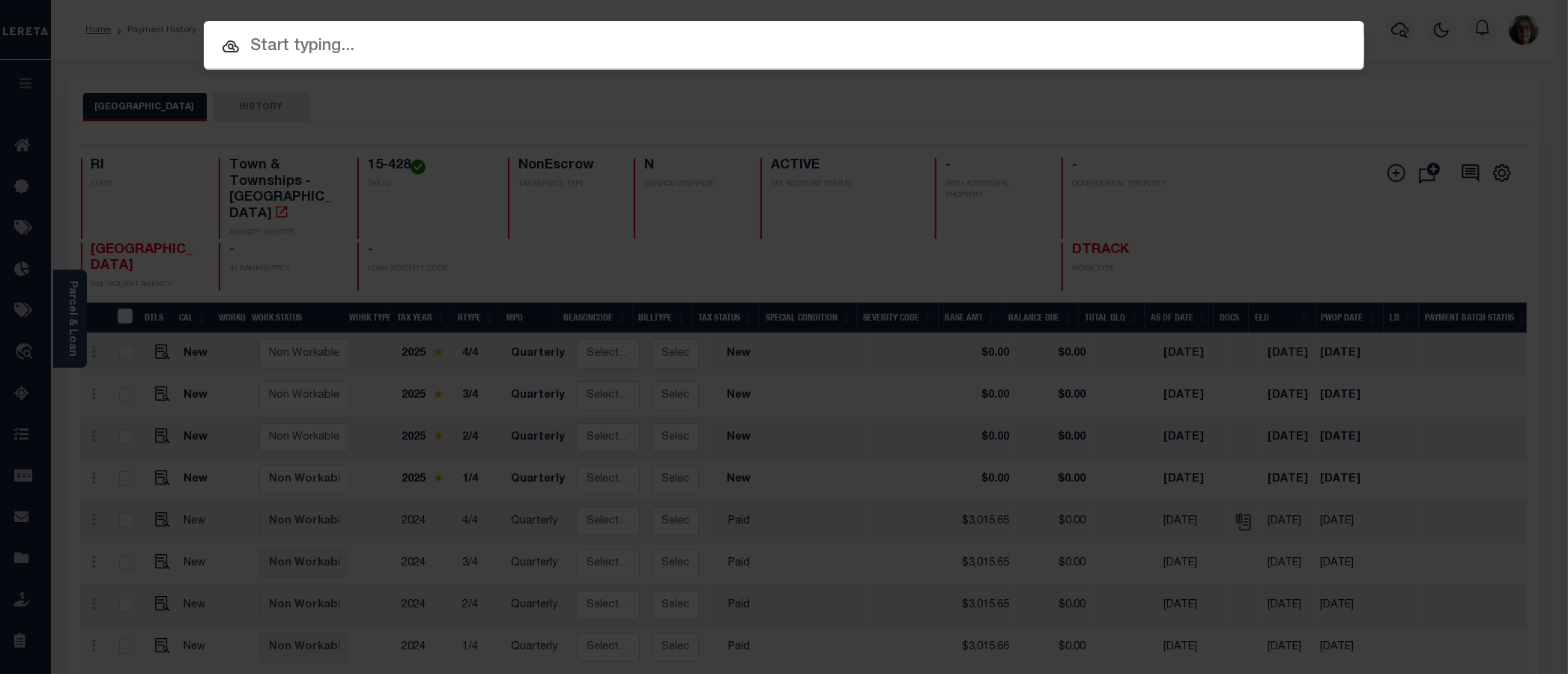
paste input "17 -0089-0010-001-4"
type input "17 -0089-0010-001-4"
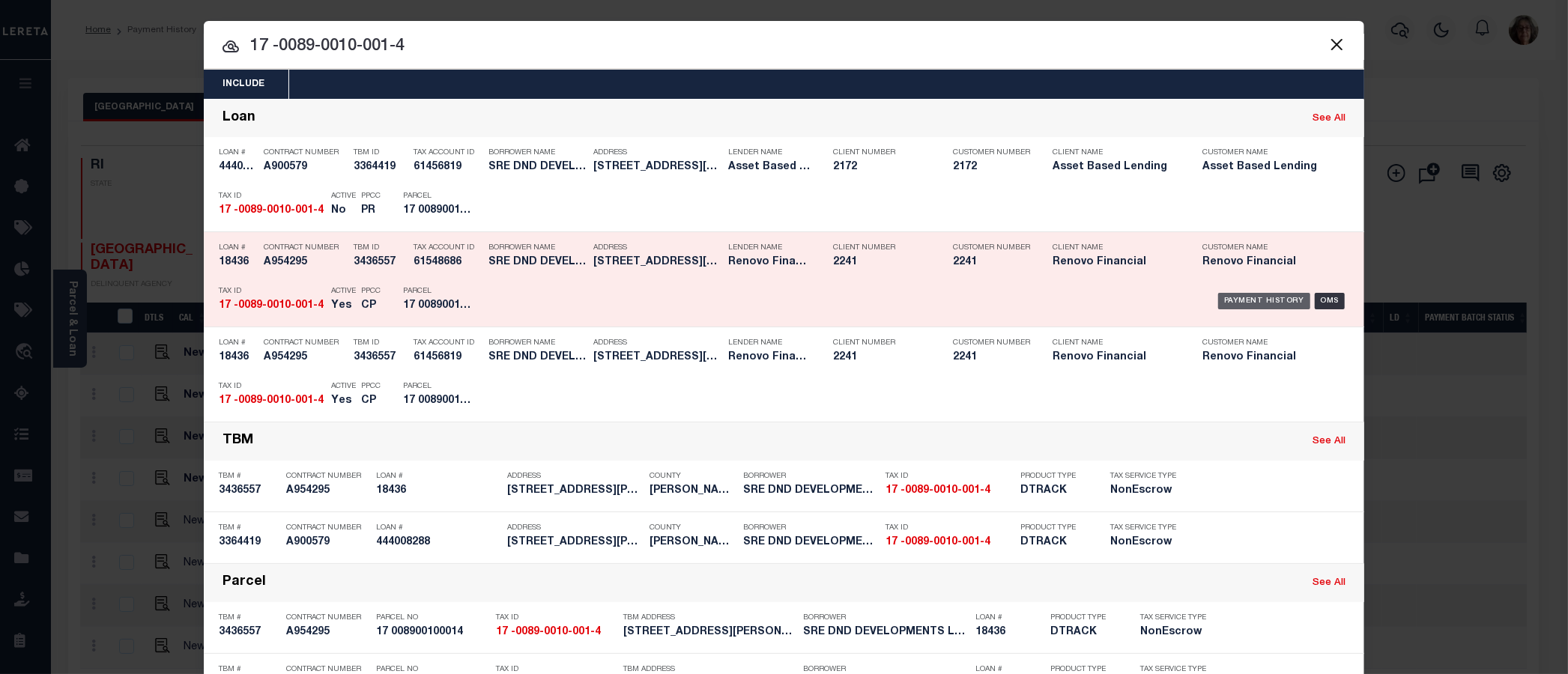
click at [1244, 297] on div "Payment History" at bounding box center [1264, 301] width 92 height 17
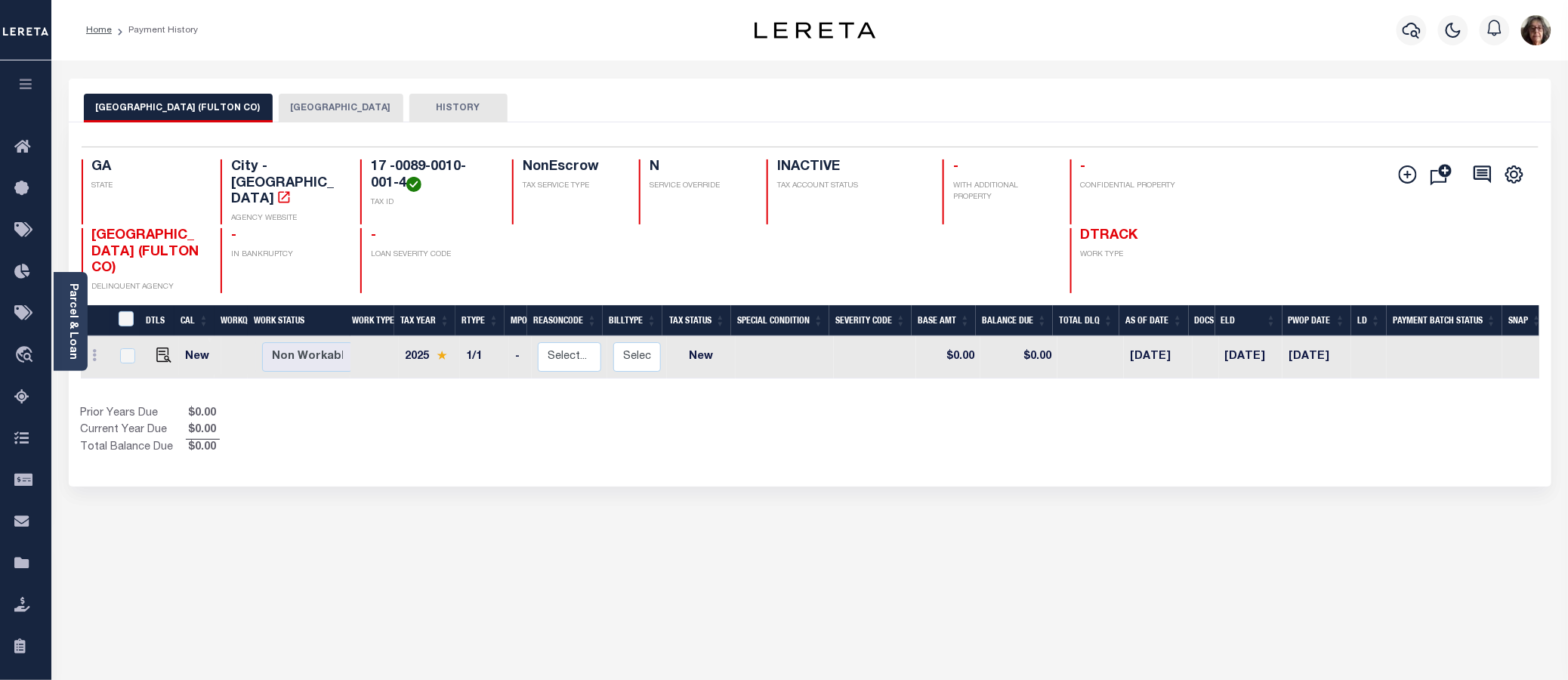
click at [284, 107] on button "[GEOGRAPHIC_DATA]" at bounding box center [341, 108] width 125 height 28
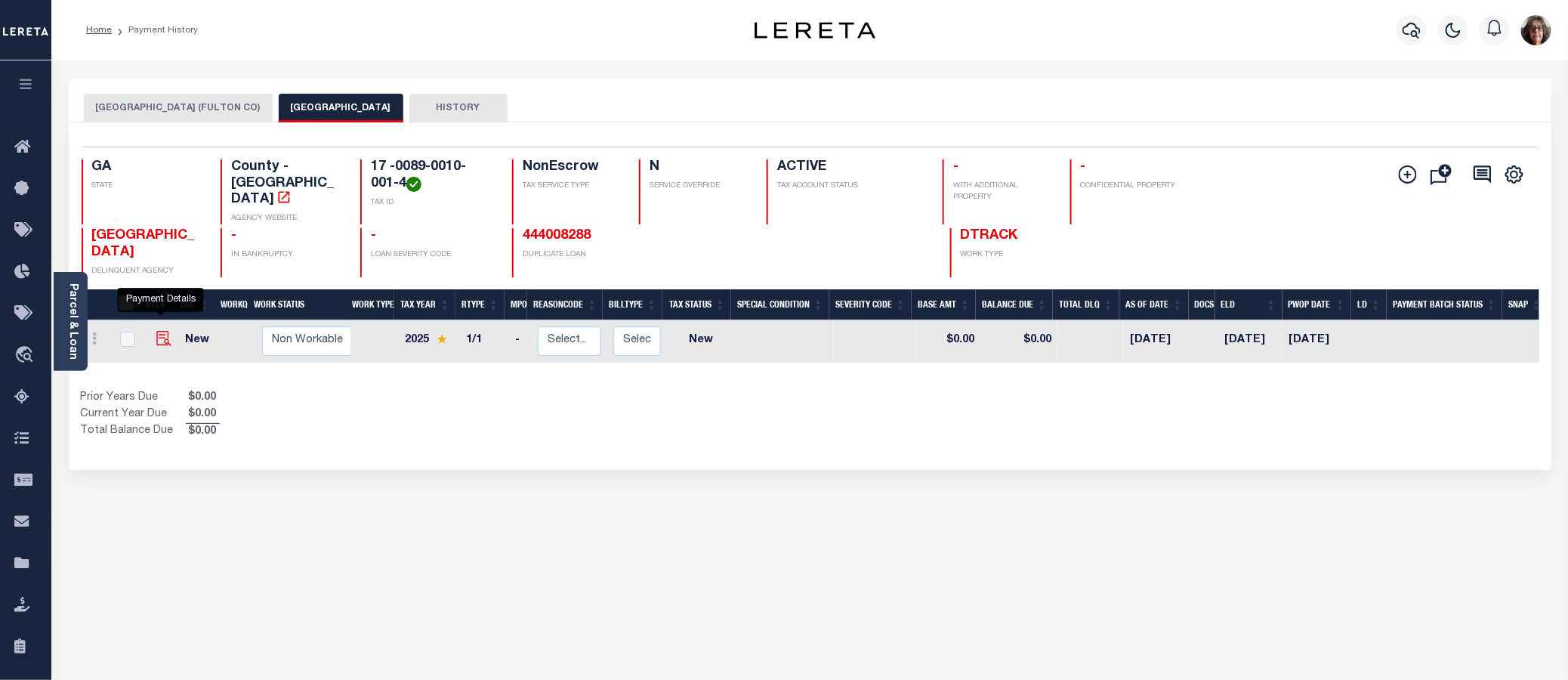
click at [159, 330] on img "" at bounding box center [164, 338] width 15 height 15
checkbox input "true"
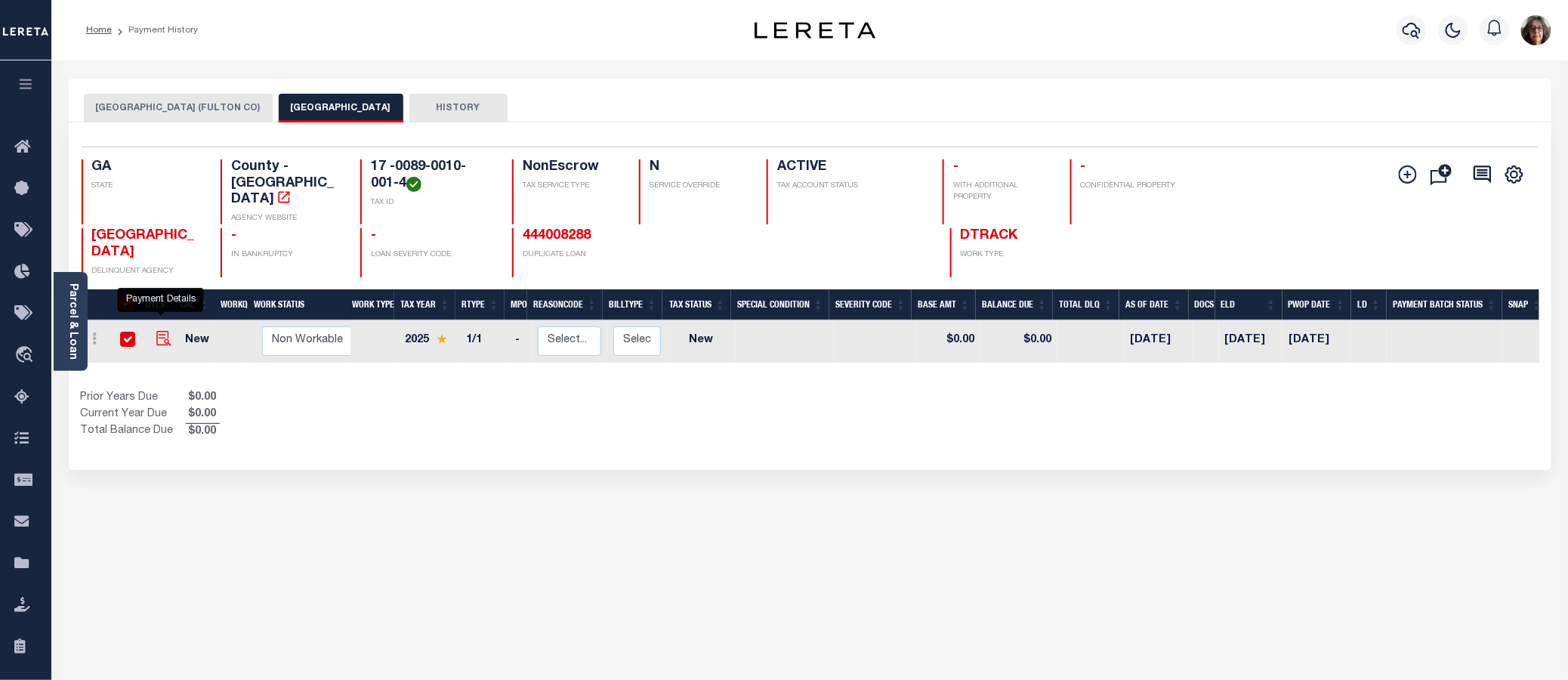
checkbox input "true"
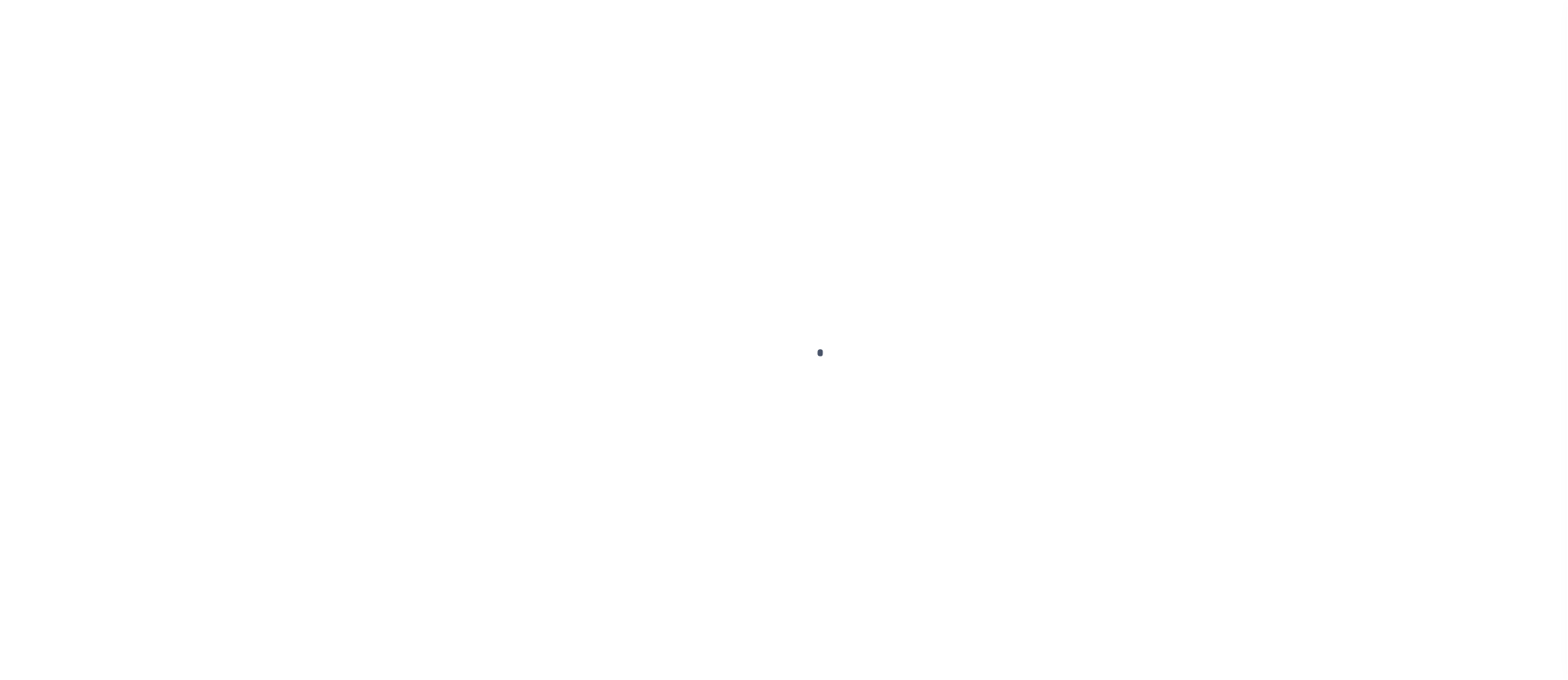
checkbox input "false"
type input "[DATE]"
select select "NW2"
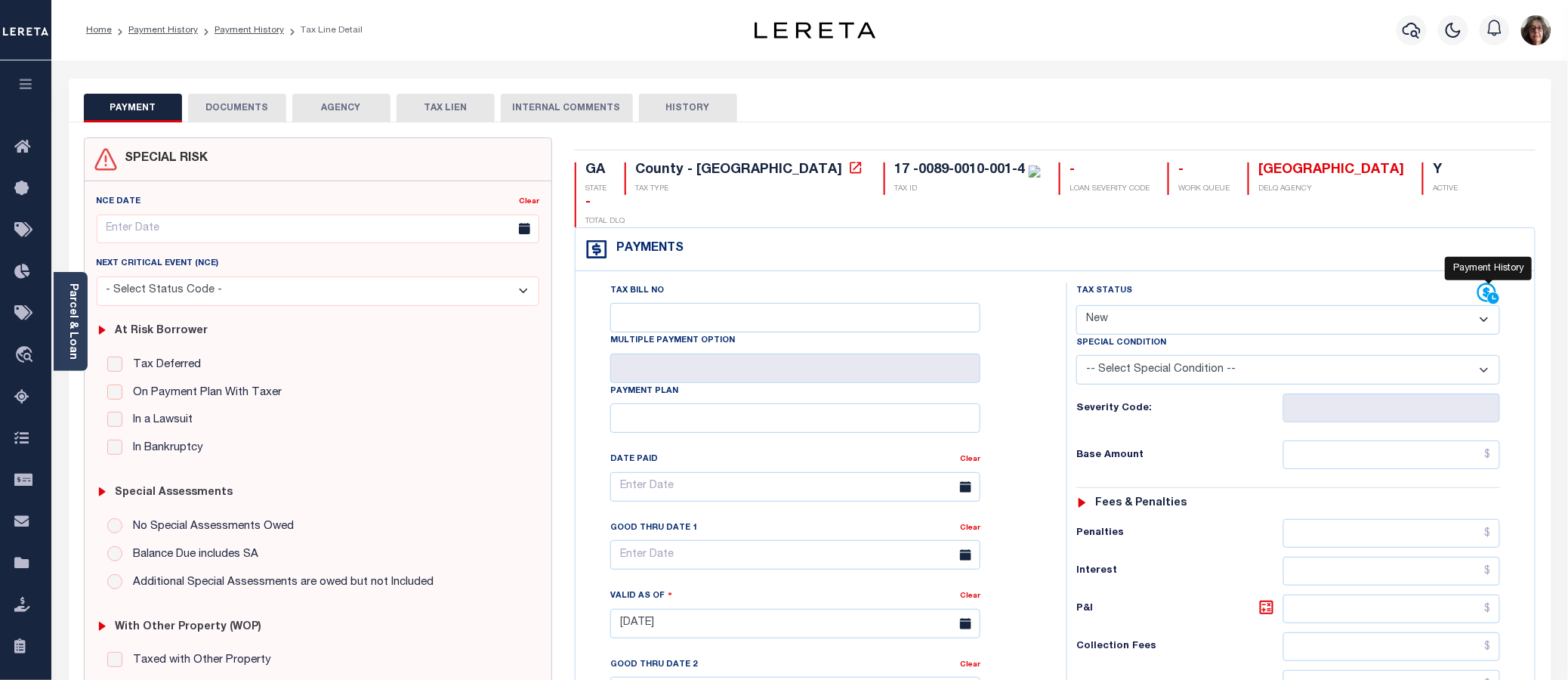
click at [1483, 283] on icon at bounding box center [1489, 294] width 23 height 23
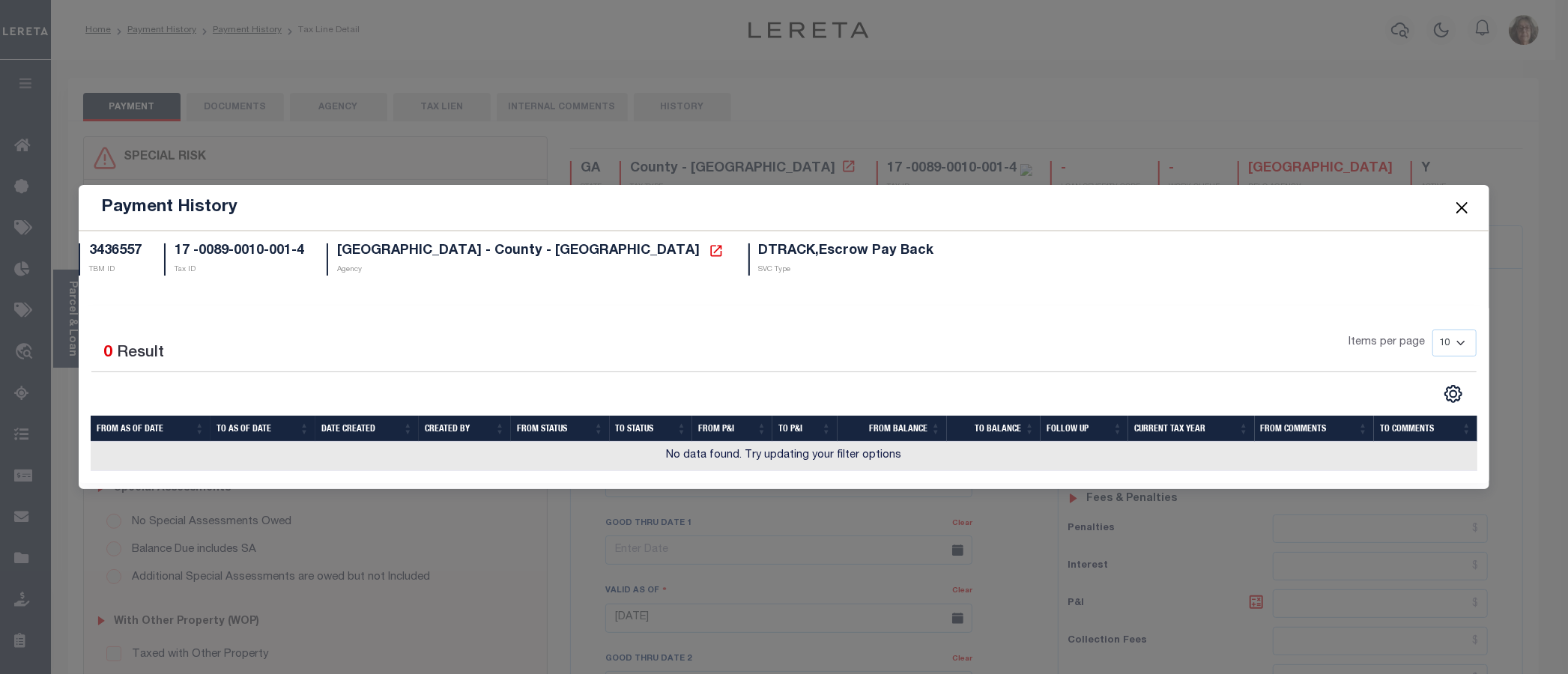
click at [1462, 210] on button "Close" at bounding box center [1461, 206] width 19 height 19
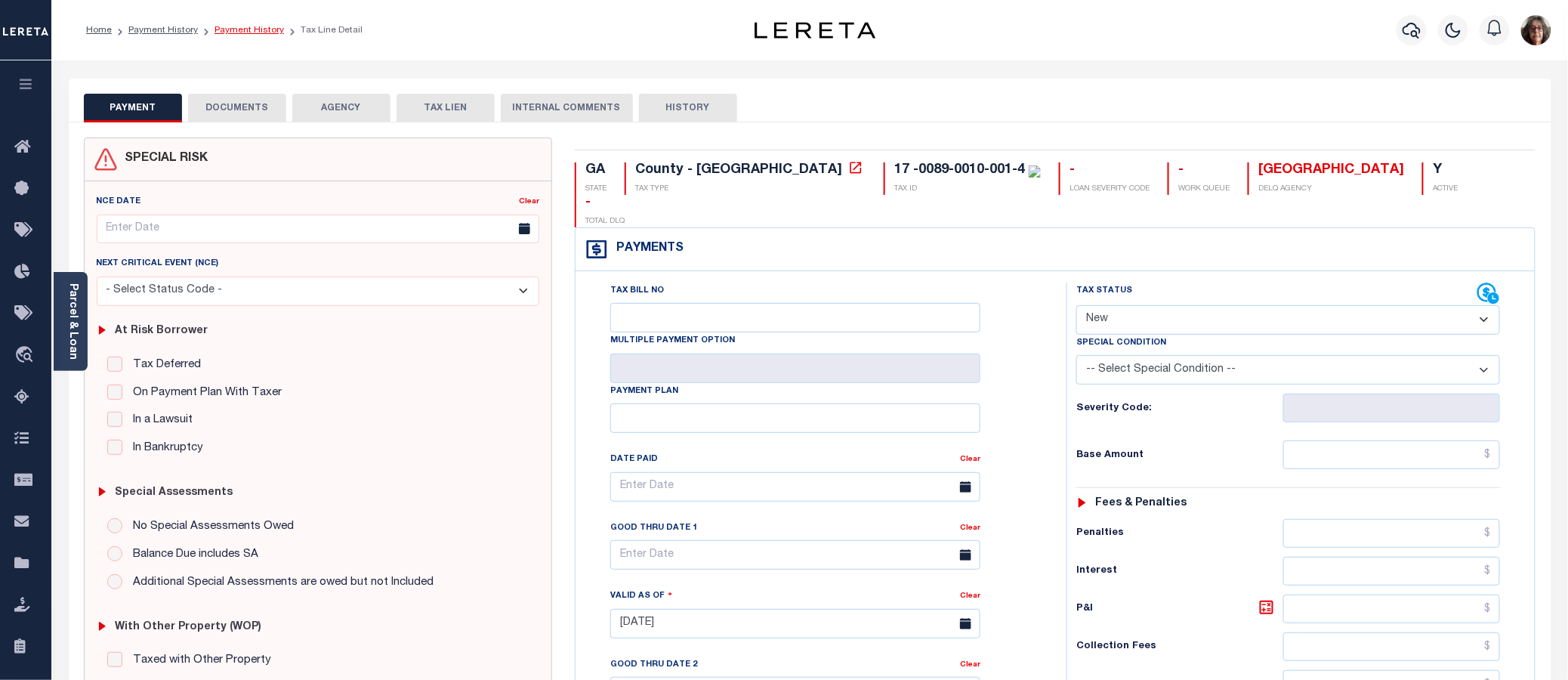
click at [230, 32] on link "Payment History" at bounding box center [249, 30] width 69 height 9
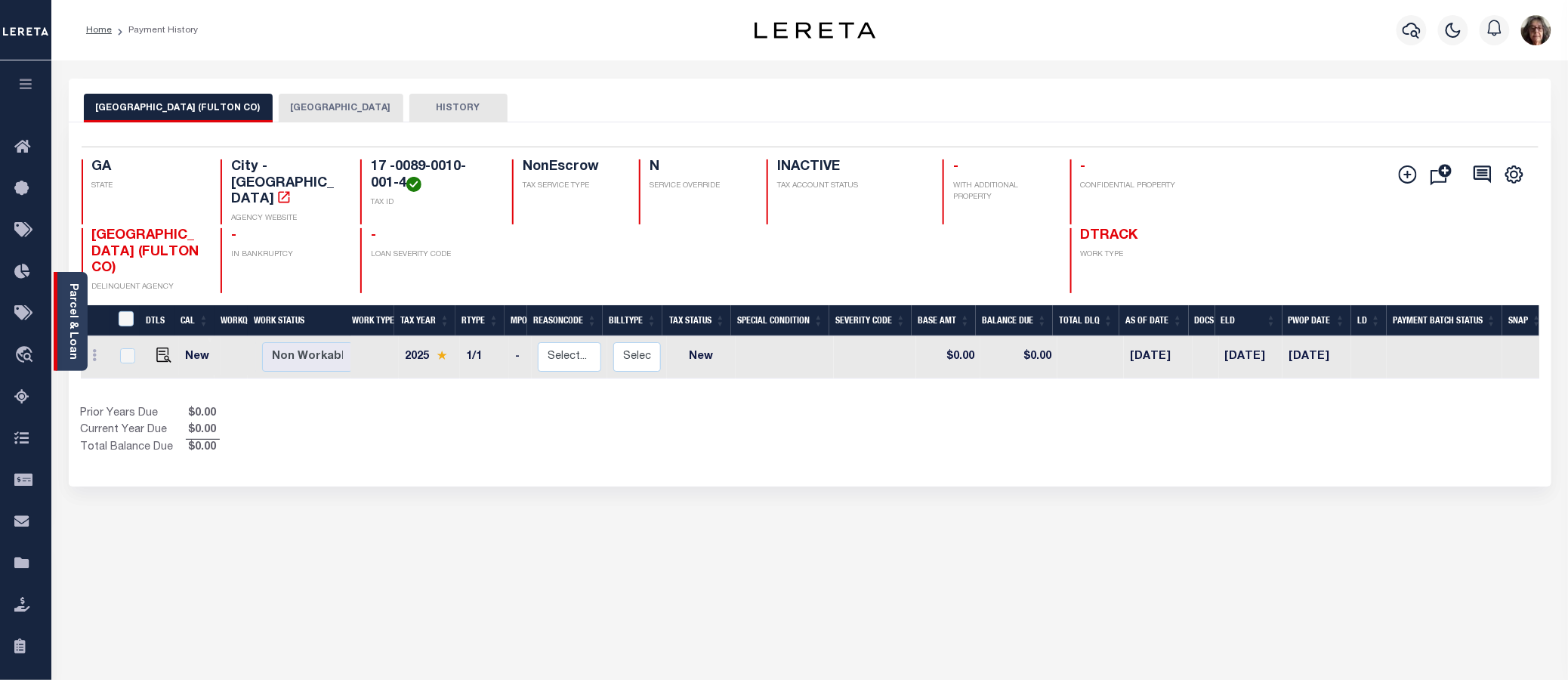
click at [69, 330] on link "Parcel & Loan" at bounding box center [72, 321] width 11 height 76
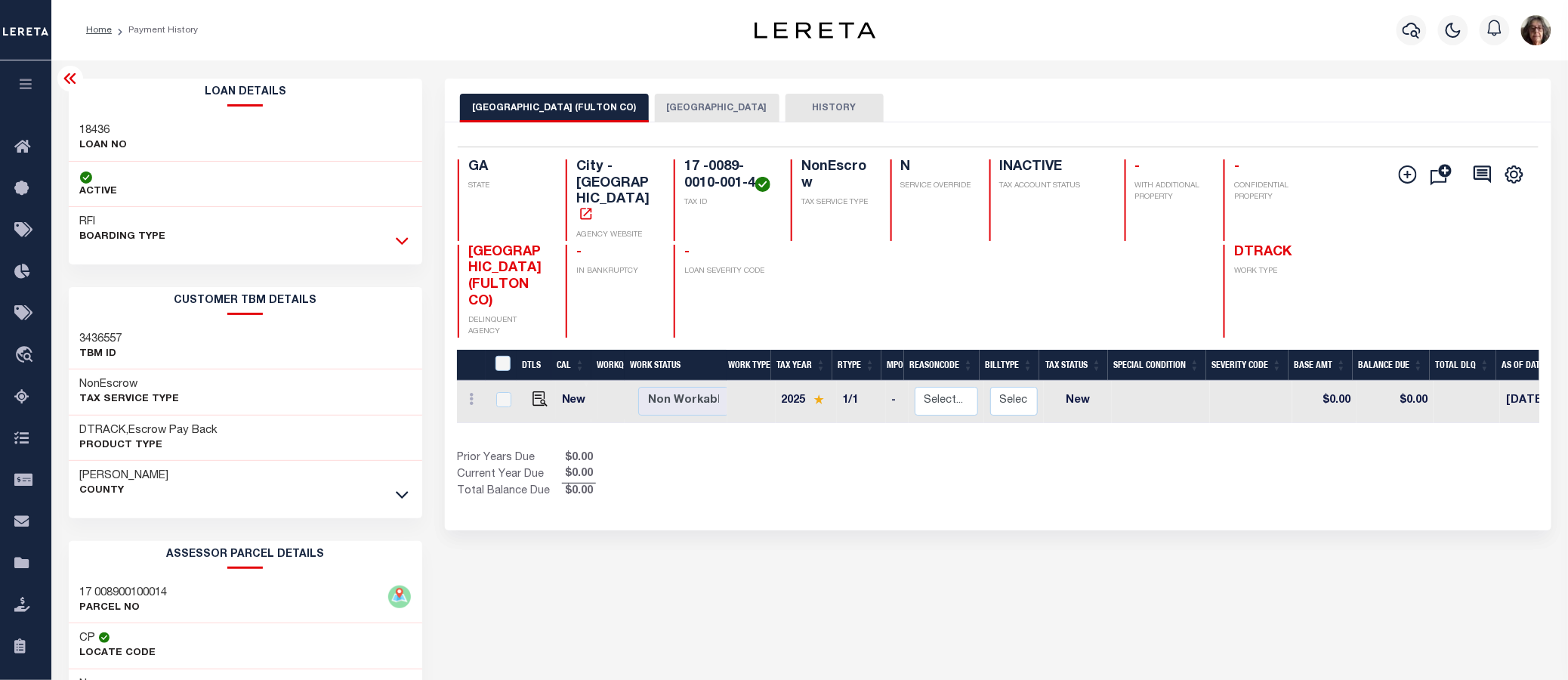
click at [405, 240] on icon at bounding box center [402, 241] width 13 height 8
